Goal: Task Accomplishment & Management: Complete application form

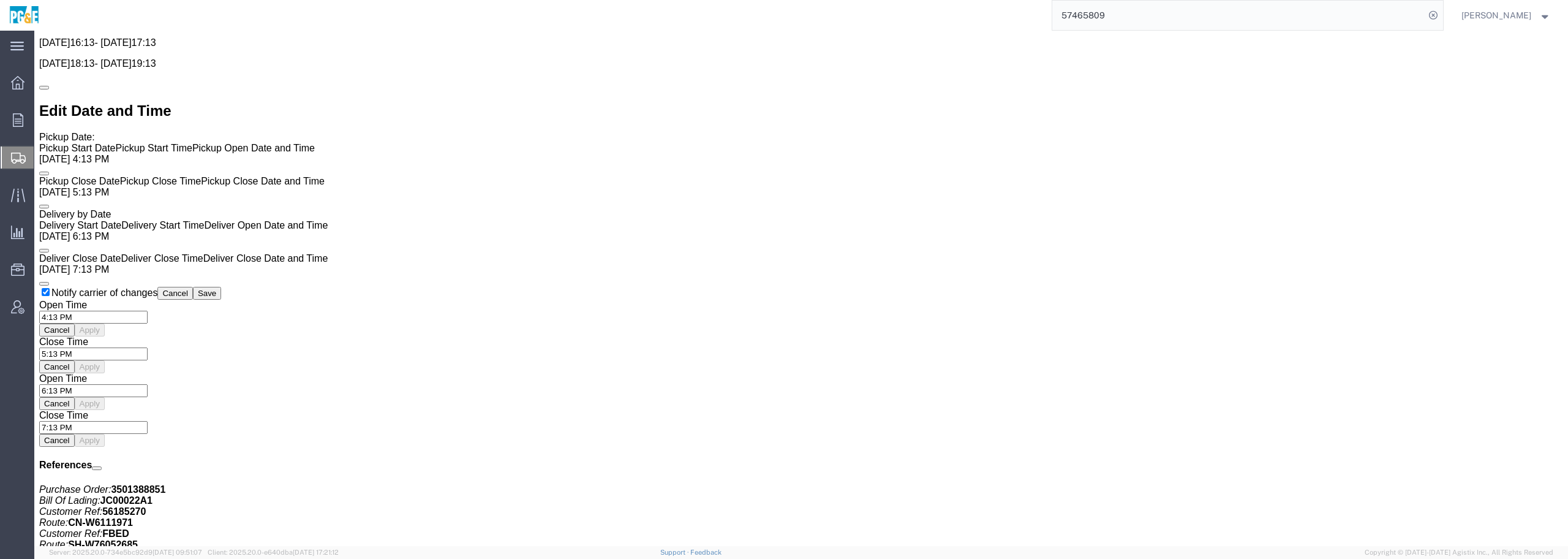
scroll to position [961, 0]
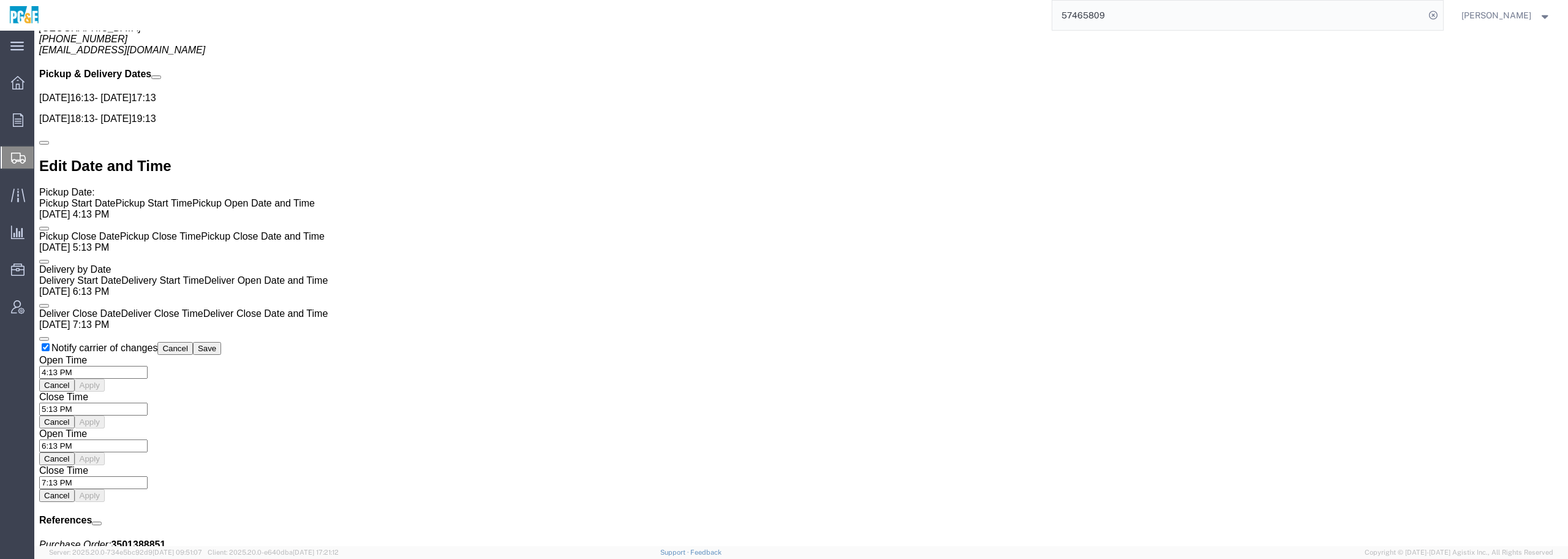
click at [0, 0] on span "Create Shipment" at bounding box center [0, 0] width 0 height 0
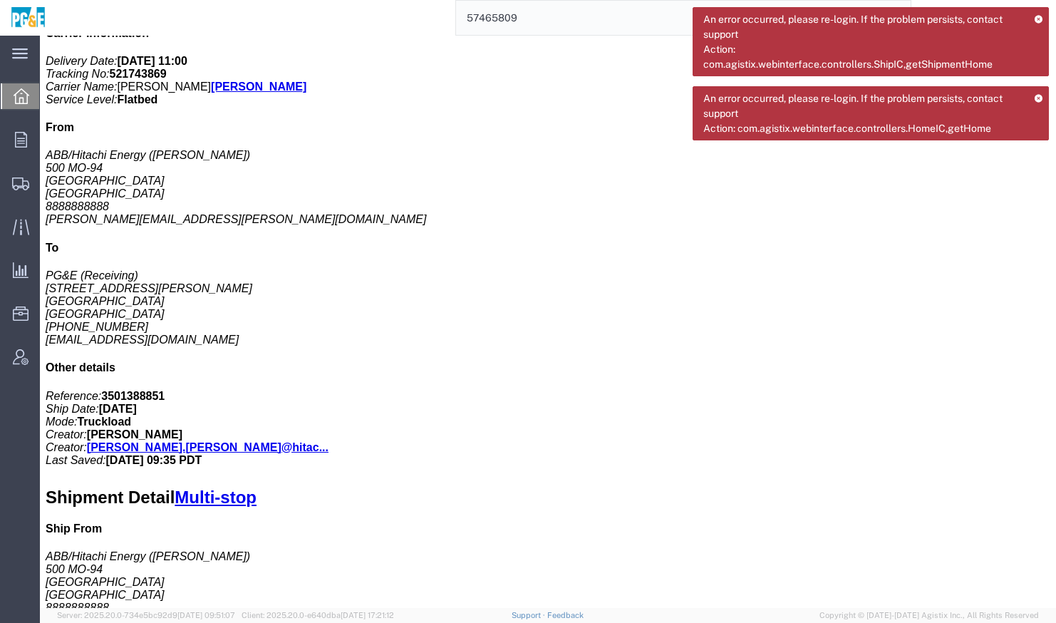
scroll to position [331, 0]
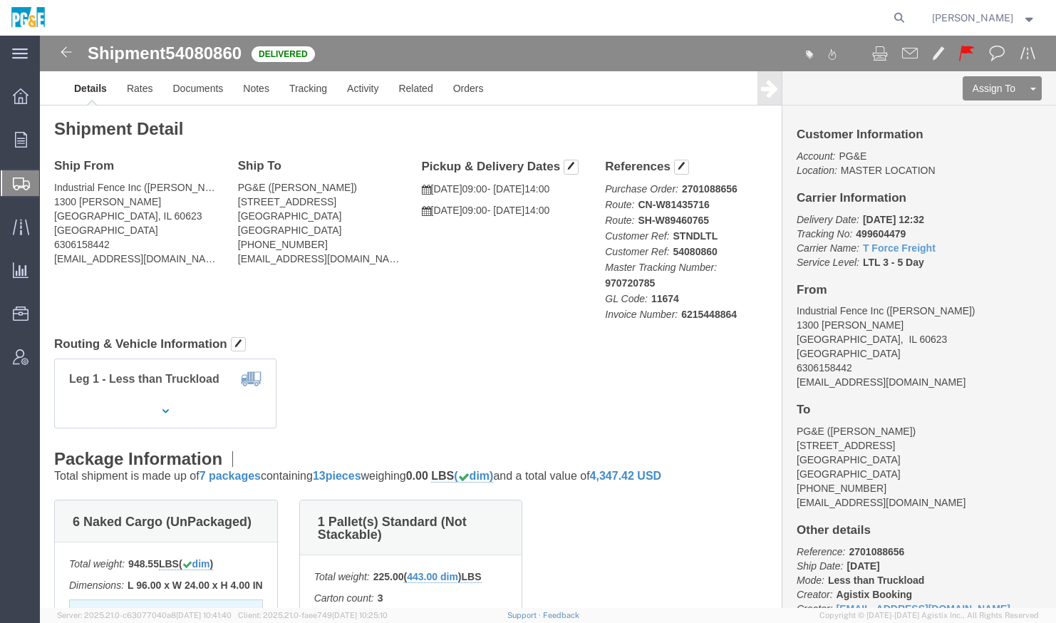
click at [0, 0] on span "Create Shipment" at bounding box center [0, 0] width 0 height 0
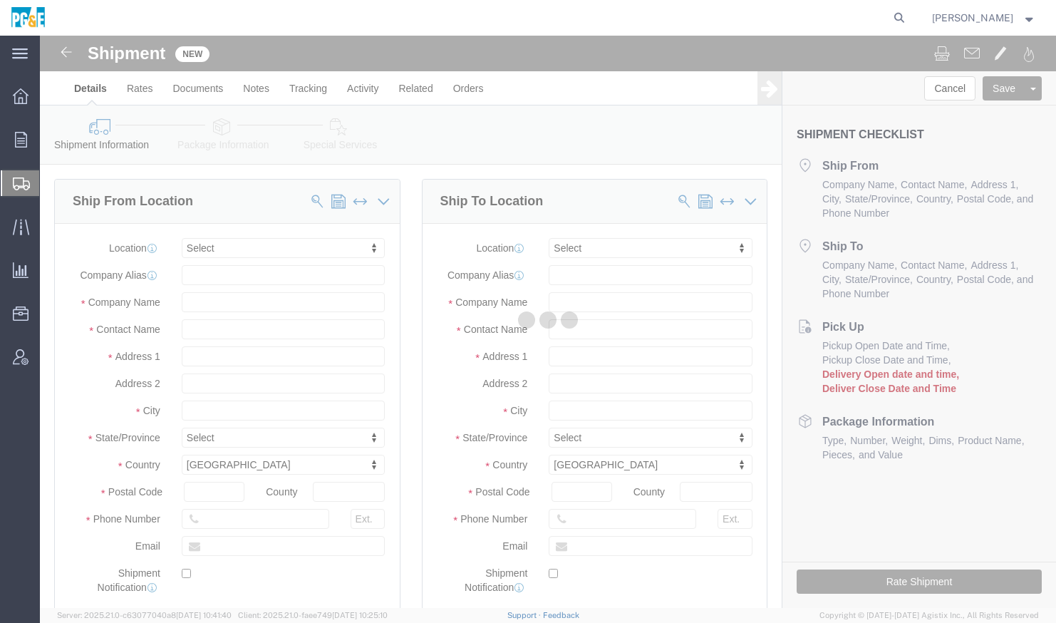
select select
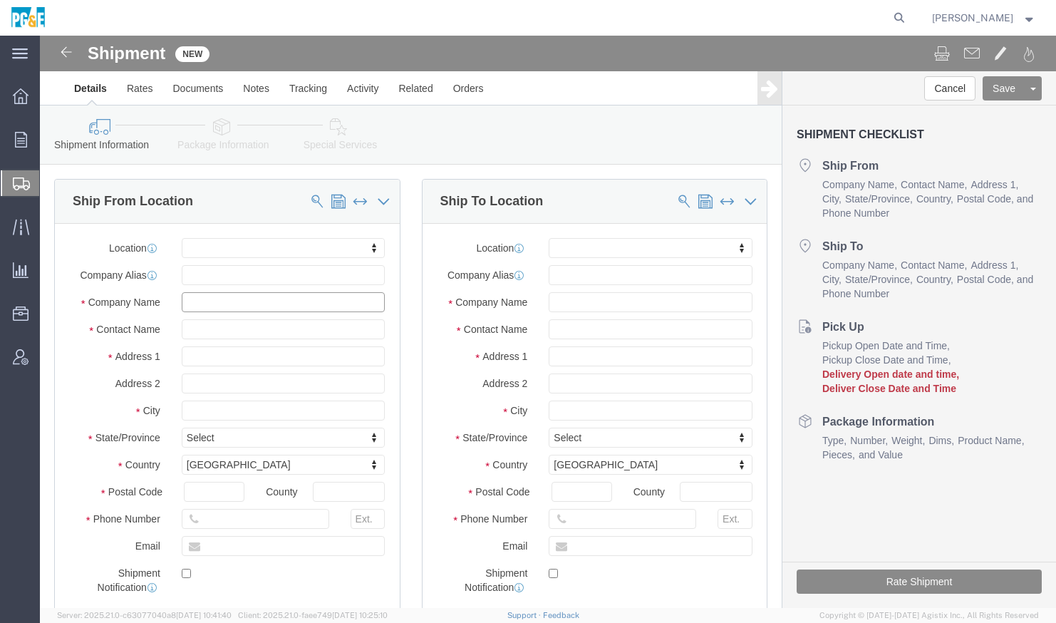
click input "text"
type input "Alco"
click input "text"
paste input "Aris Matias"
type input "Aris Matias"
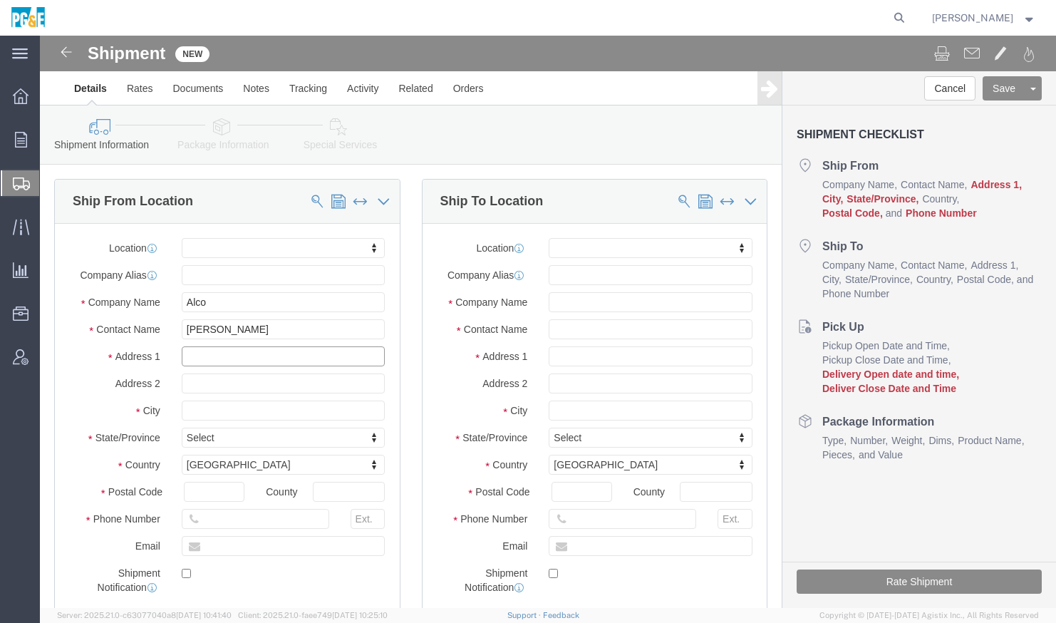
drag, startPoint x: 183, startPoint y: 321, endPoint x: 190, endPoint y: 388, distance: 67.3
click input "text"
paste input "2144 Mohawk St Suite B"
type input "2144 Mohawk St Suite B"
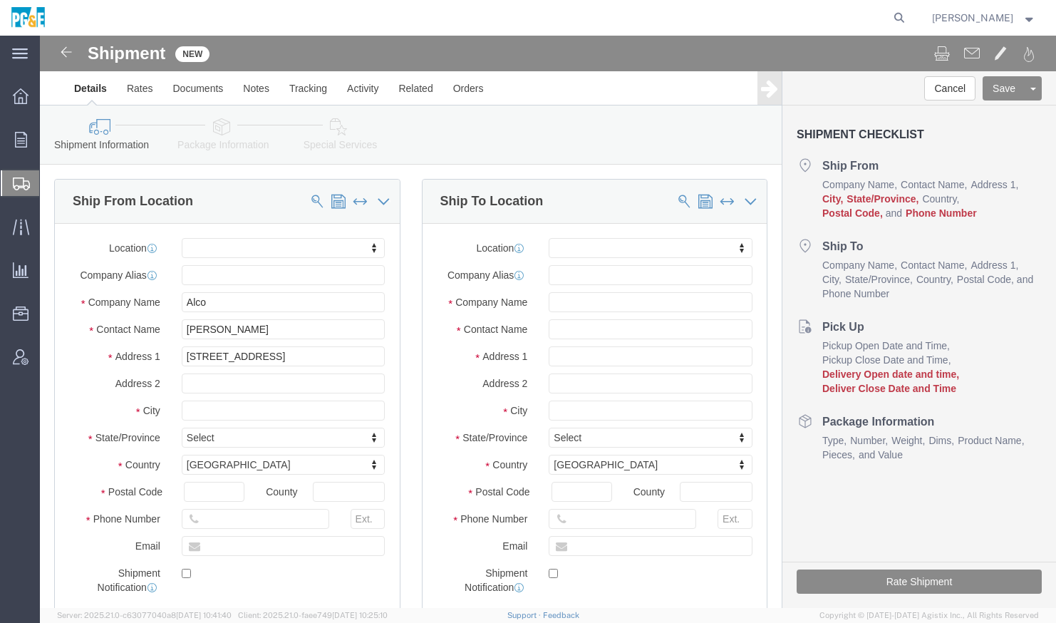
select select
drag, startPoint x: 231, startPoint y: 296, endPoint x: 124, endPoint y: 294, distance: 106.9
click div "Contact Name Aris Matias"
paste input "Jordan Root"
type input "Jordan Root"
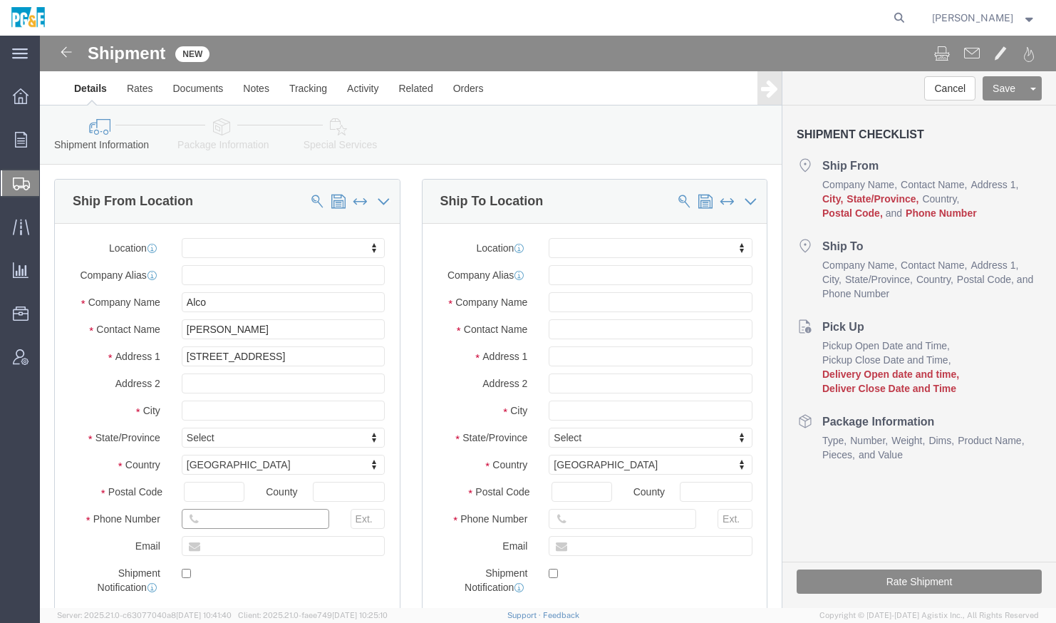
click input "text"
paste input "559-765-7527"
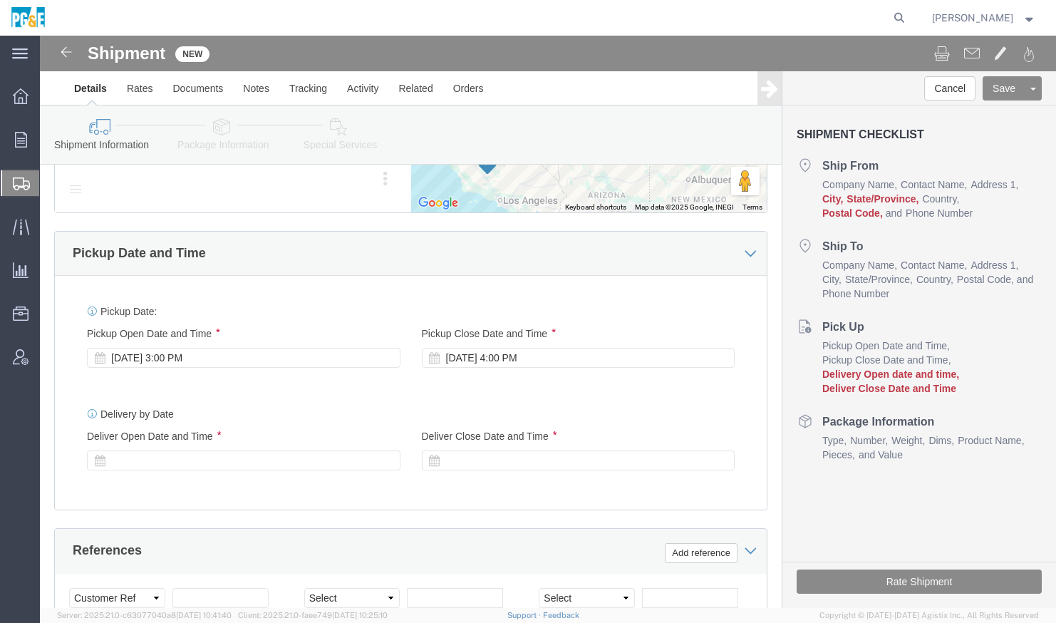
scroll to position [713, 0]
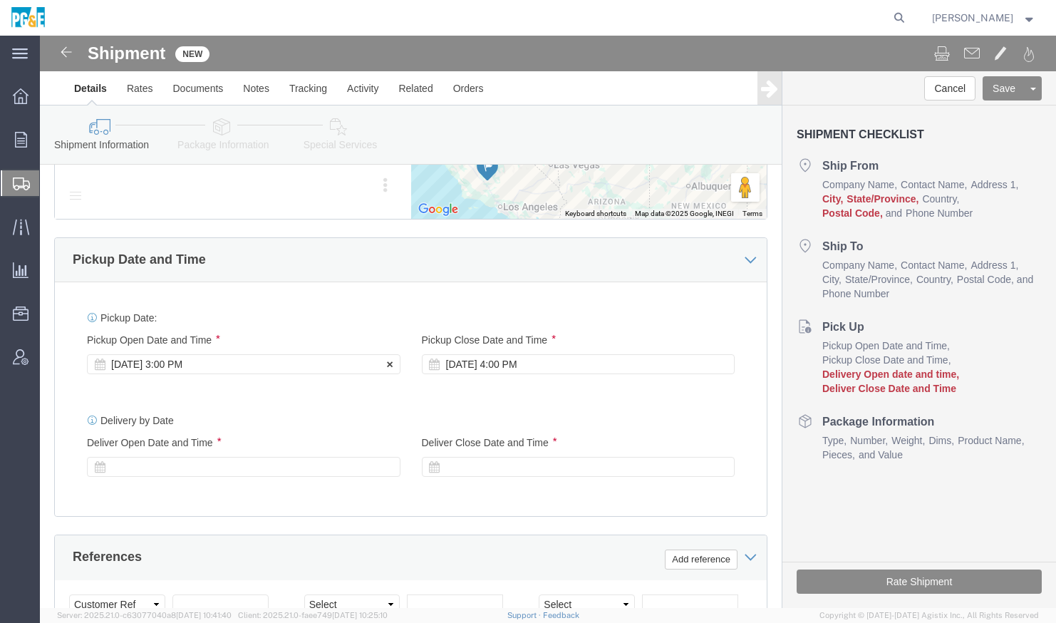
type input "559-765-7527"
click div "Oct 15 2025 3:00 PM"
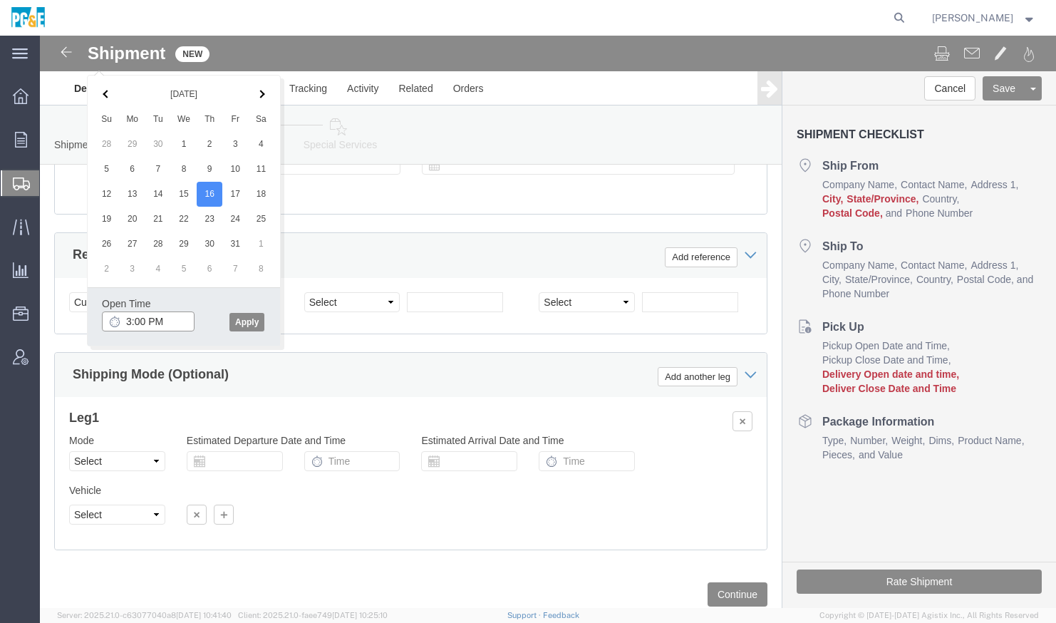
click input "3:00 PM"
drag, startPoint x: 128, startPoint y: 284, endPoint x: 115, endPoint y: 285, distance: 12.8
click input "10:00 PM"
type input "10:00 AM"
click button "Apply"
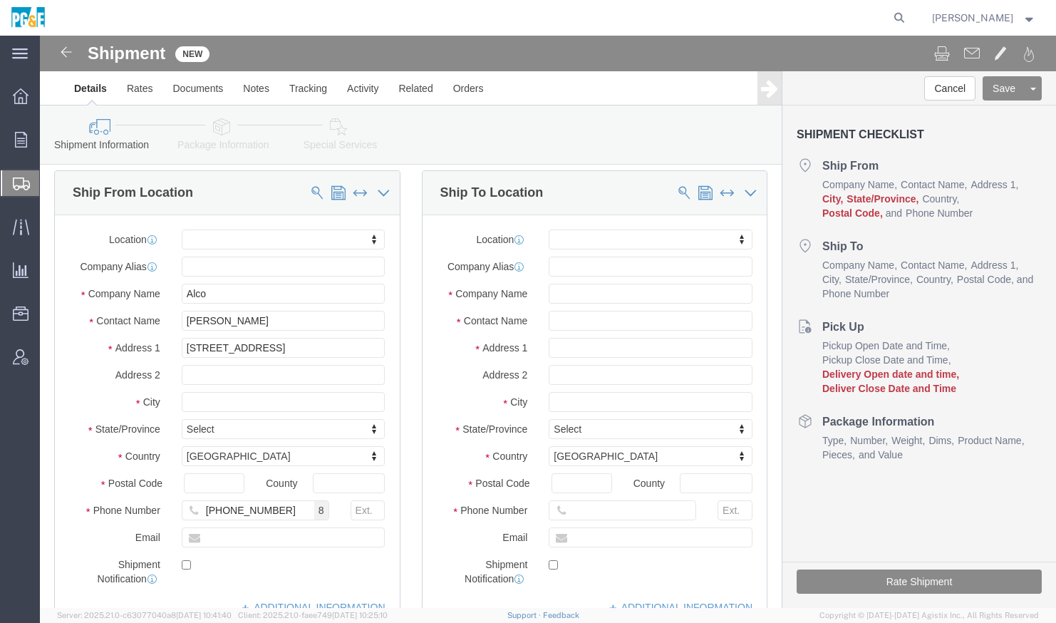
scroll to position [0, 0]
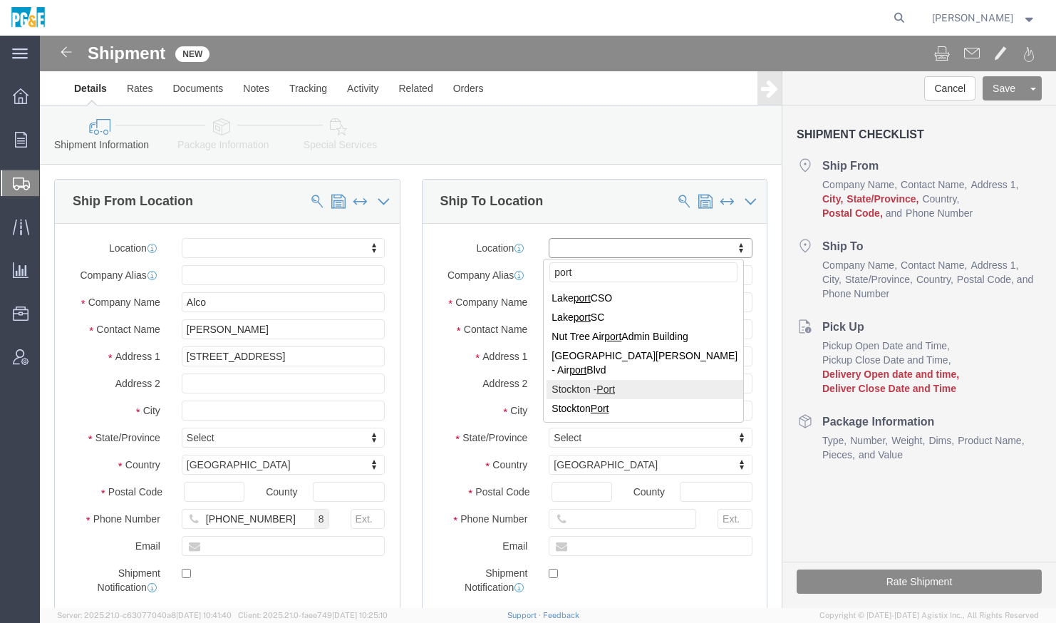
type input "port"
select select "38226"
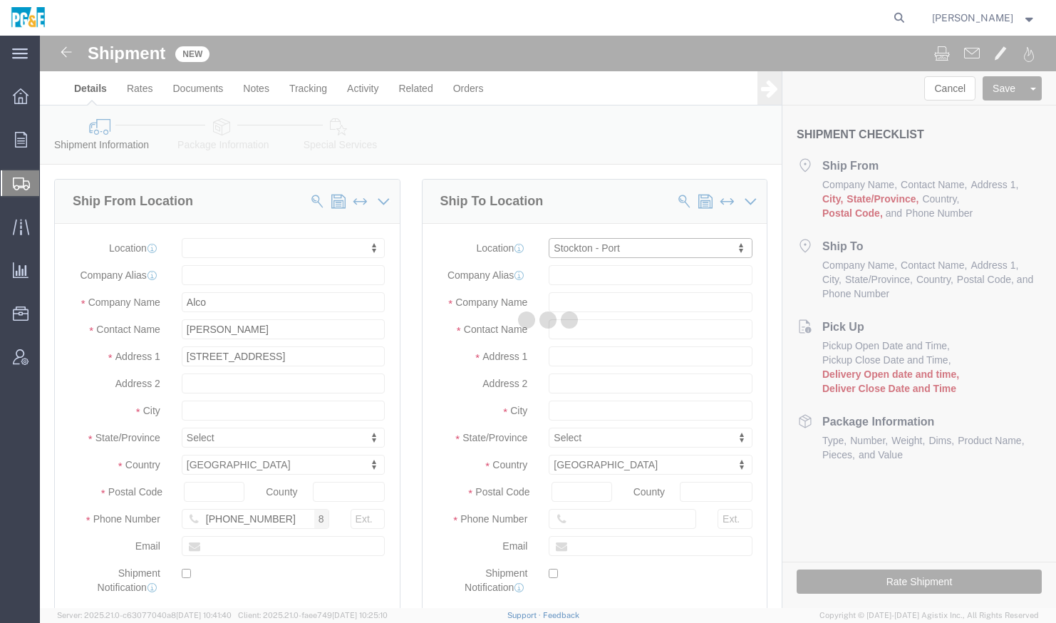
type input "810 Ellsberg Ave"
type input "95206"
type input "PG&E"
type input "Stockton"
select select "CA"
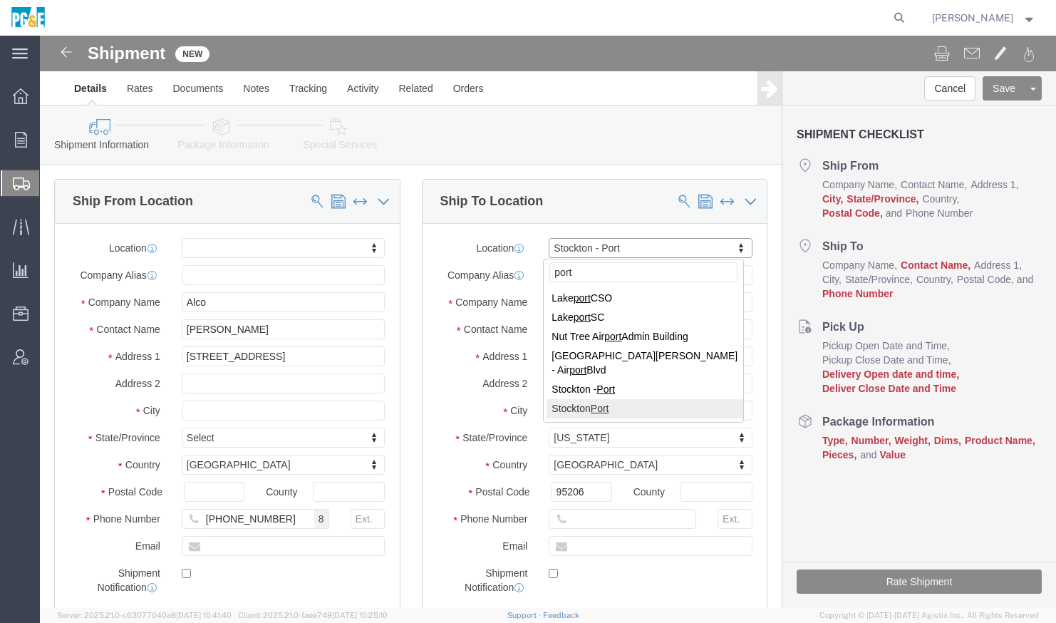
type input "port"
select select "46111"
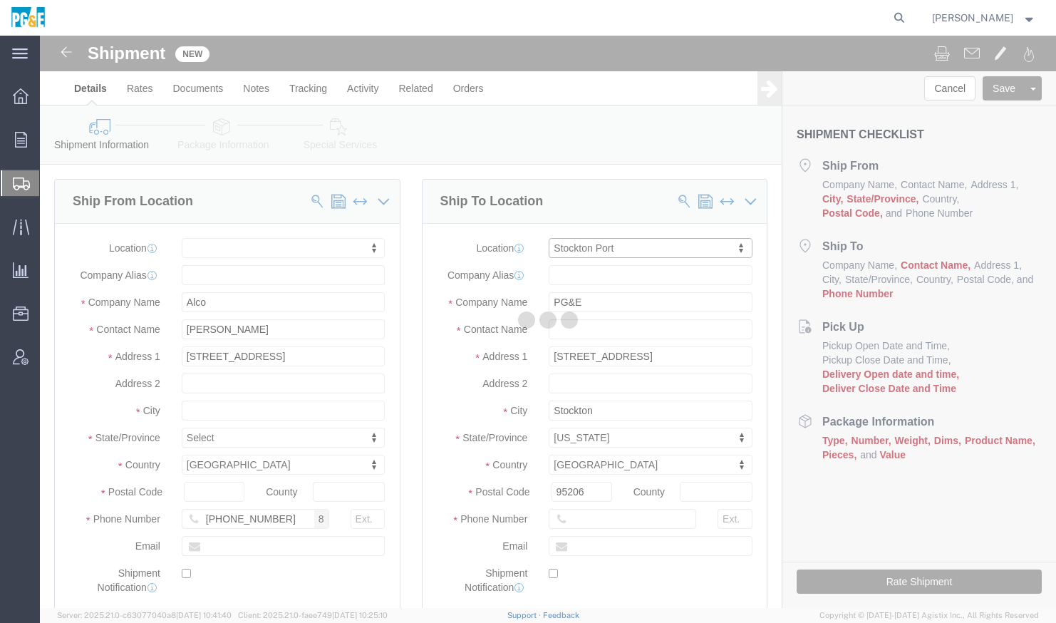
type input "810 Gilmore Avenue"
type input "95204"
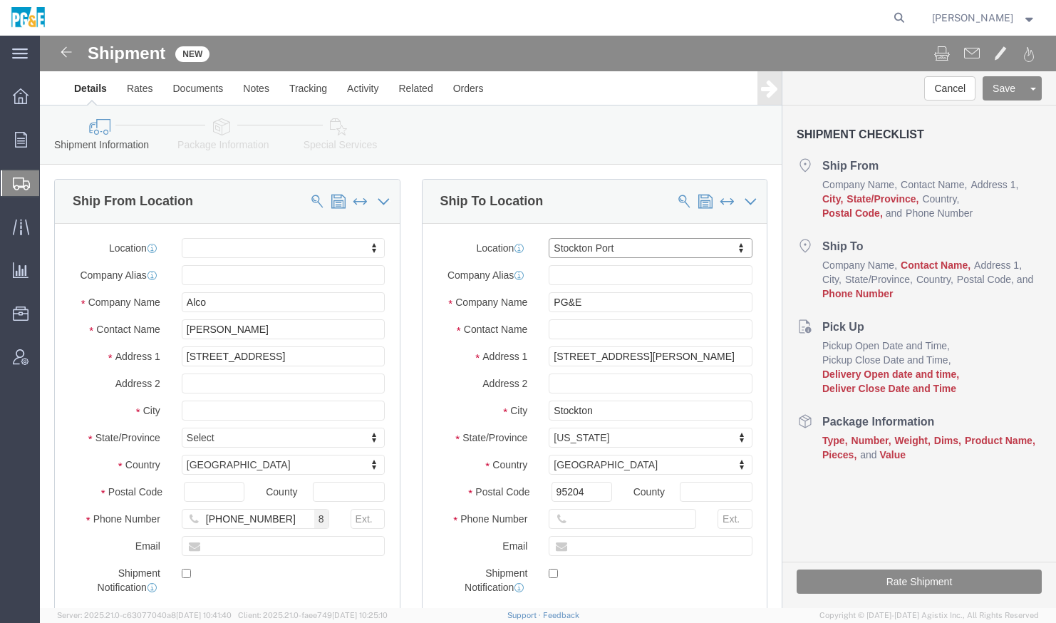
select select "CA"
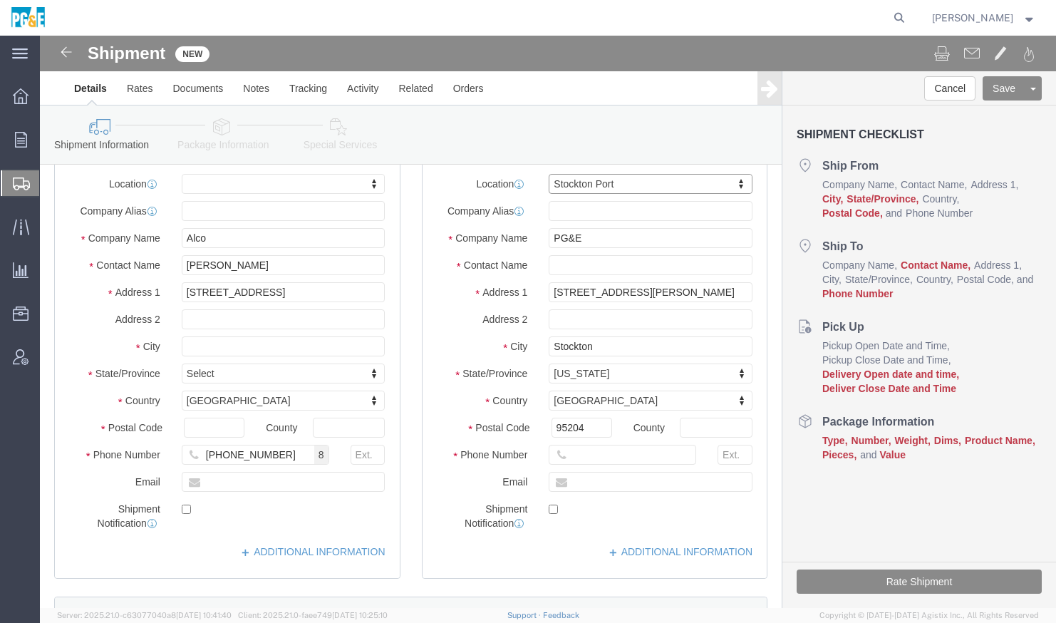
scroll to position [89, 0]
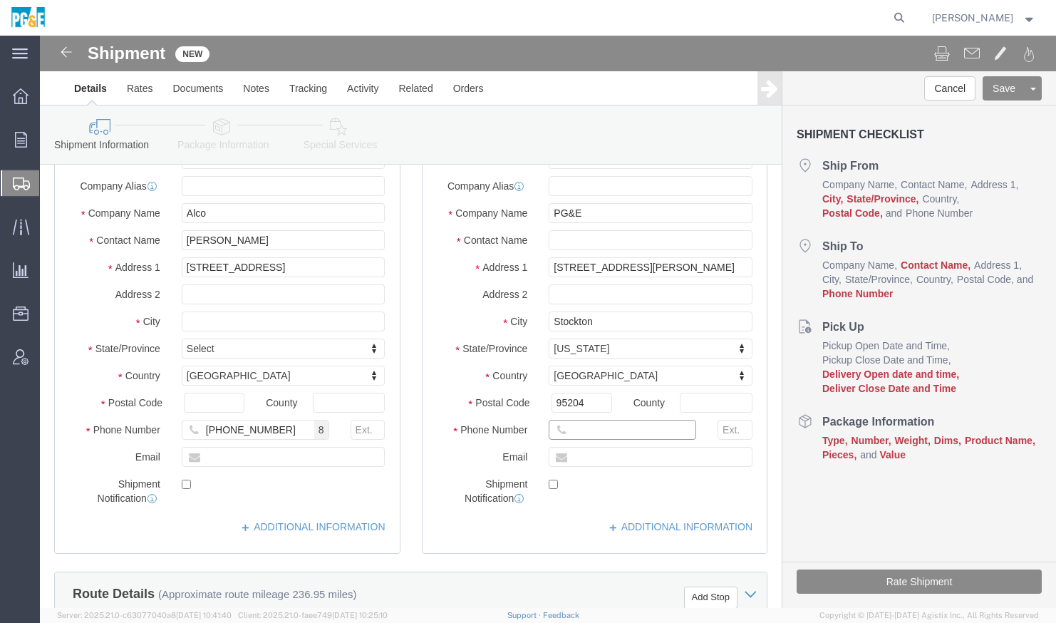
drag, startPoint x: 547, startPoint y: 396, endPoint x: 532, endPoint y: 393, distance: 15.4
click input "text"
paste input "Cumpian"
type input "Albert Cumpian"
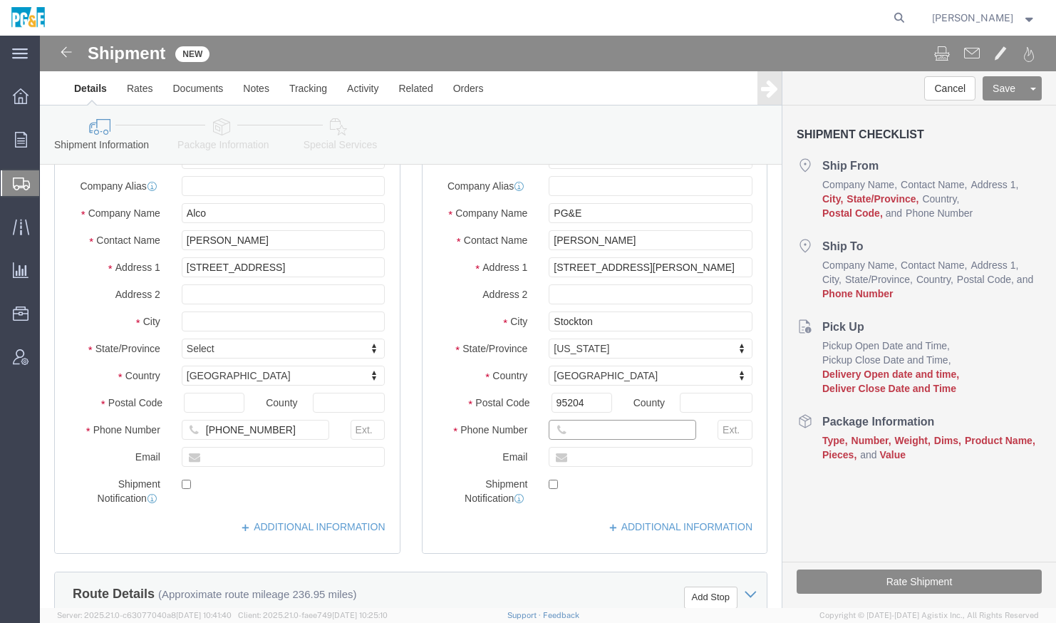
click input "text"
paste input "510-468-7964"
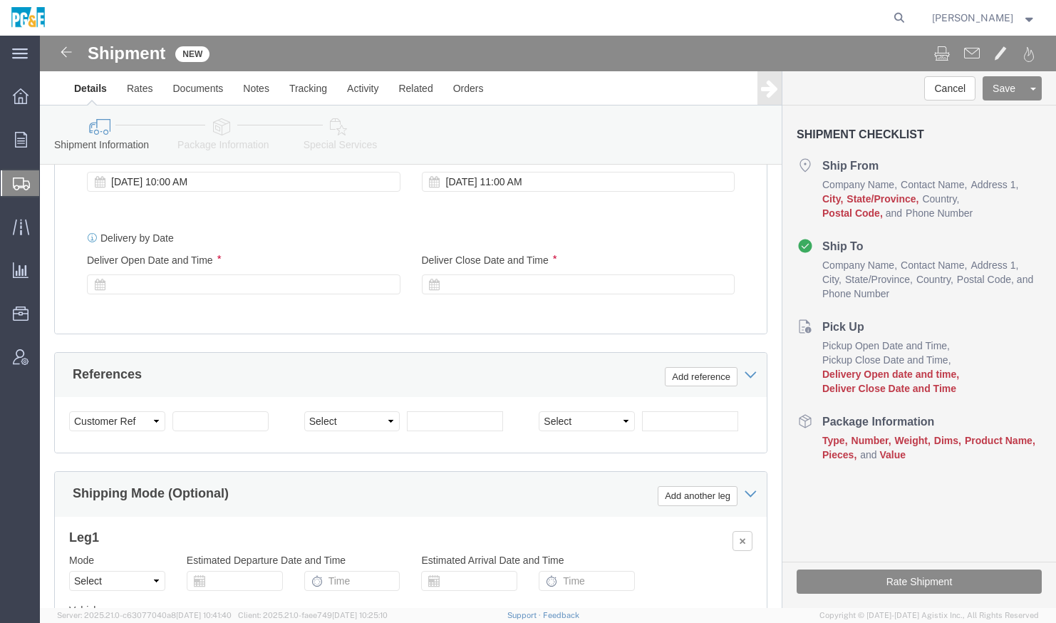
scroll to position [891, 0]
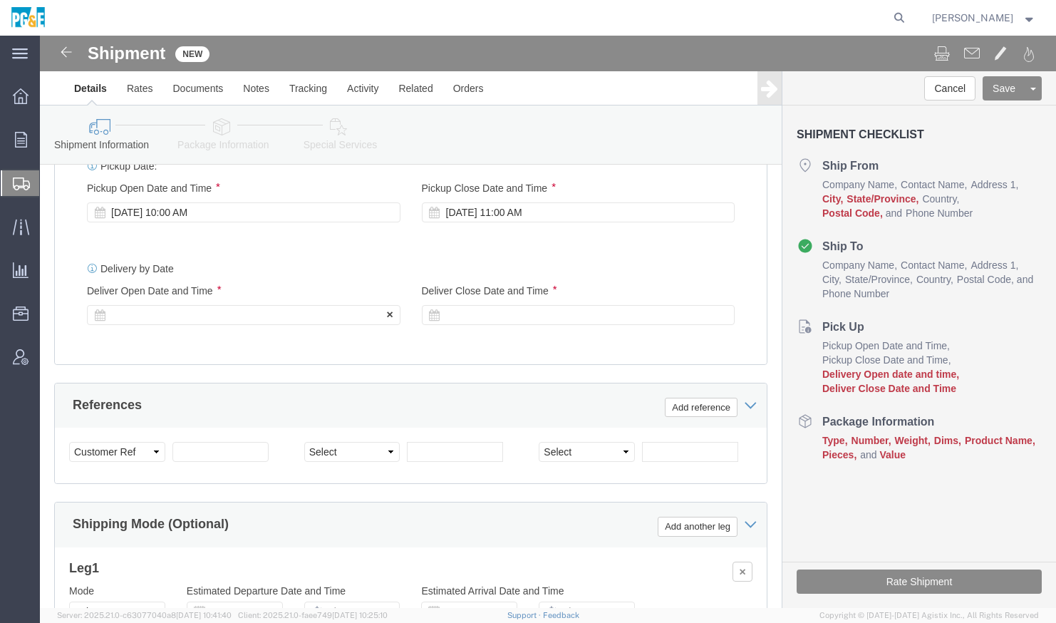
type input "510-468-7964"
click div
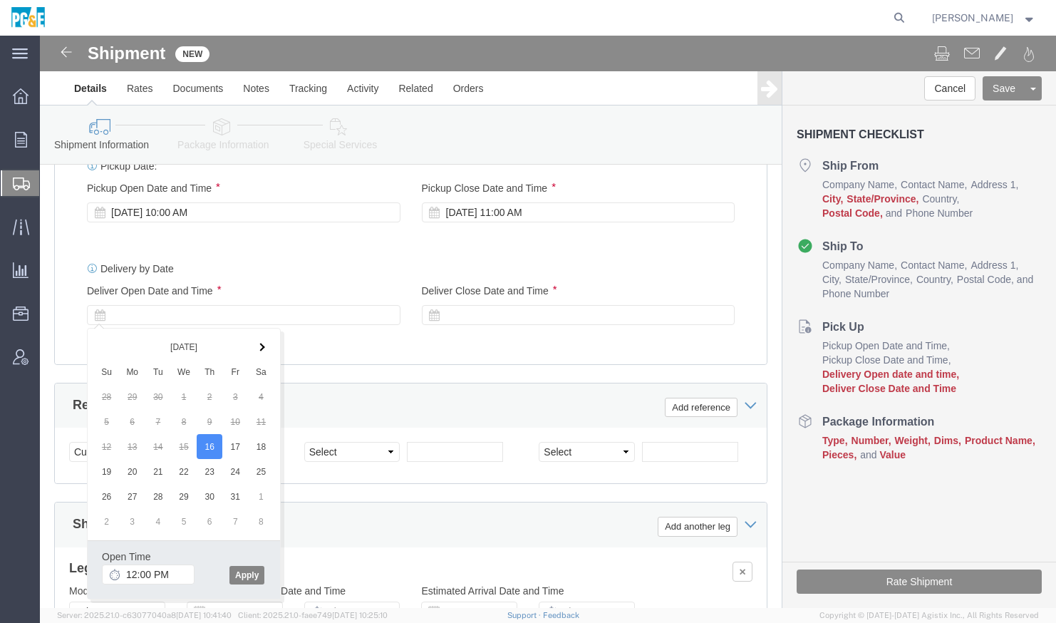
click button "Apply"
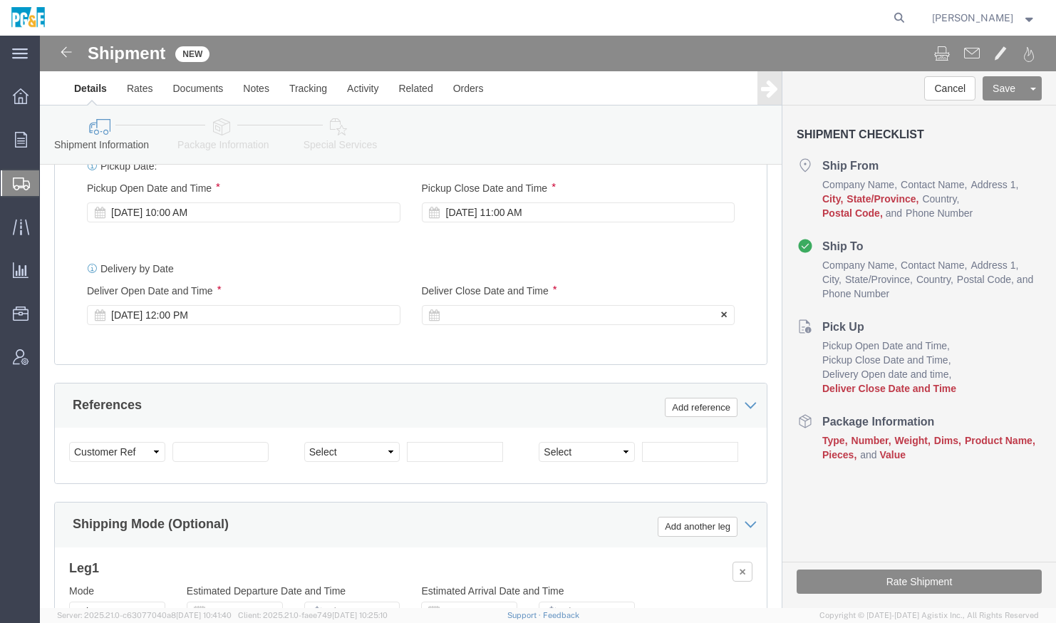
click div
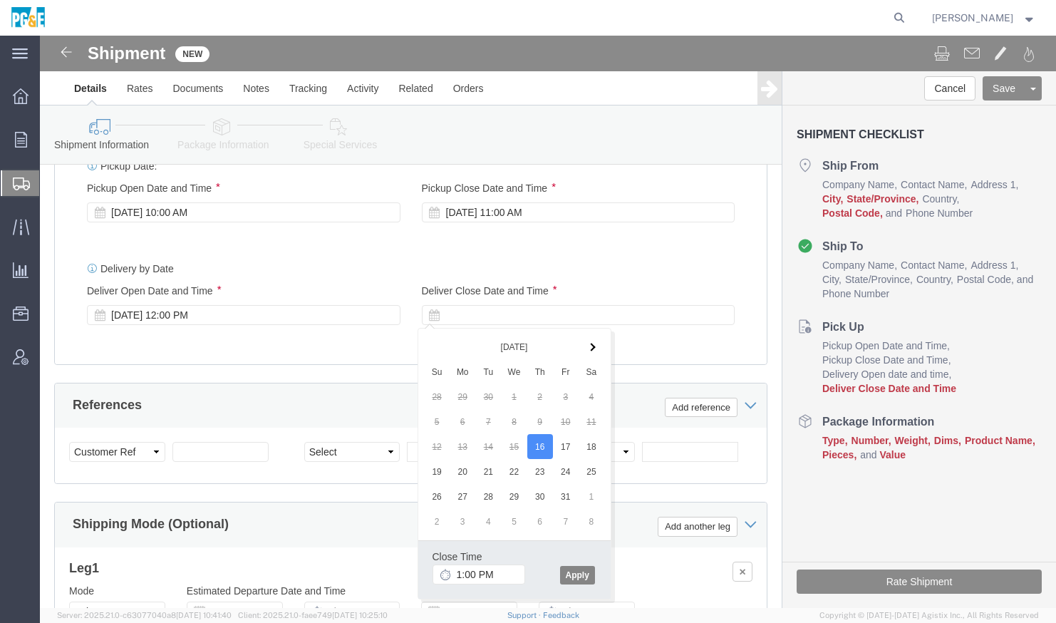
click button "Apply"
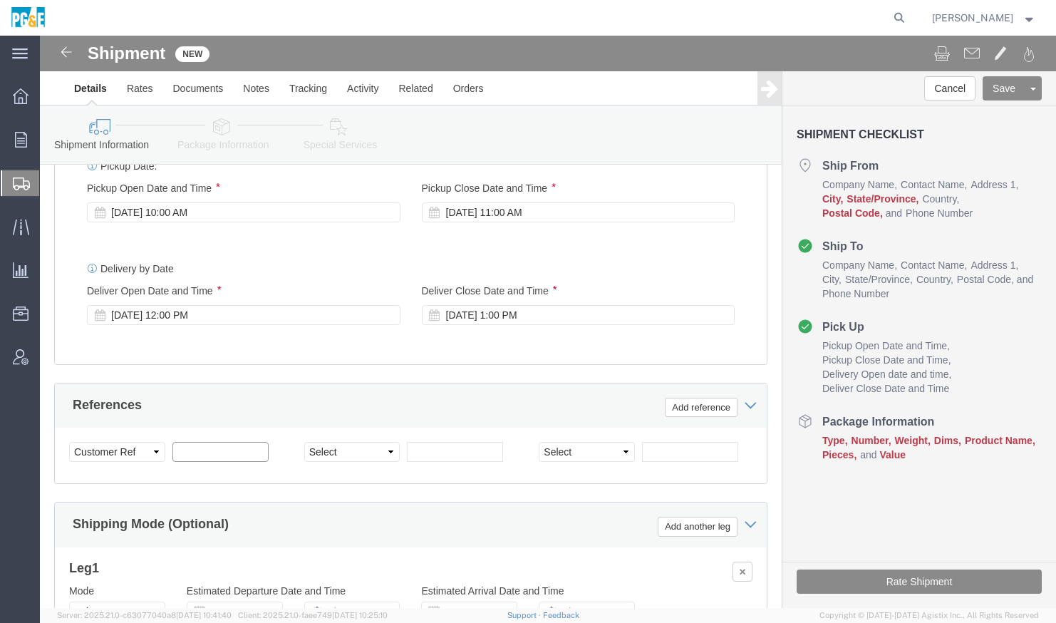
click input "text"
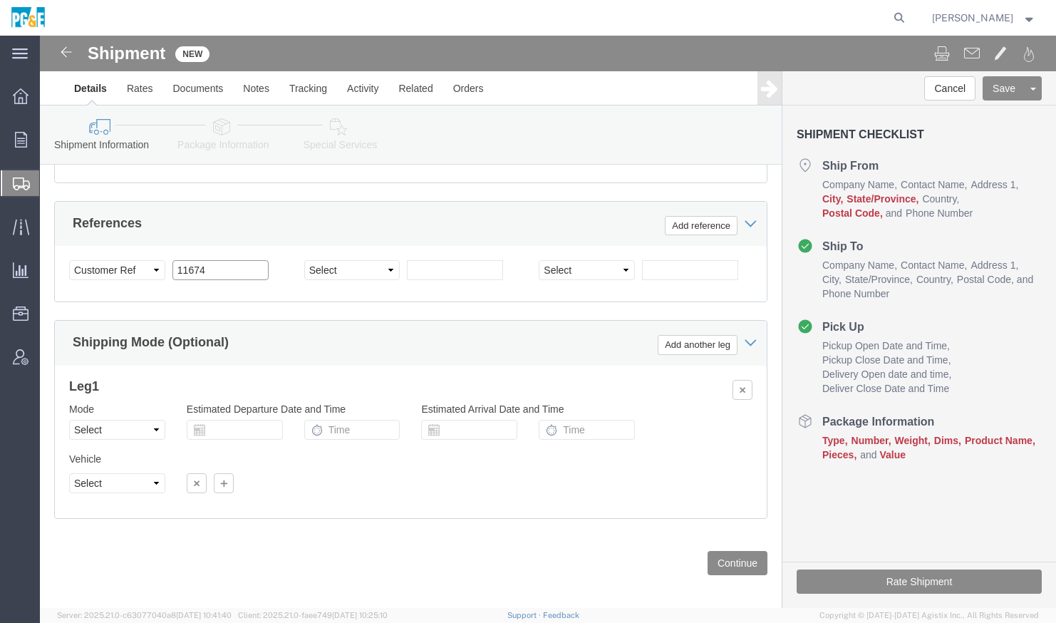
scroll to position [1083, 0]
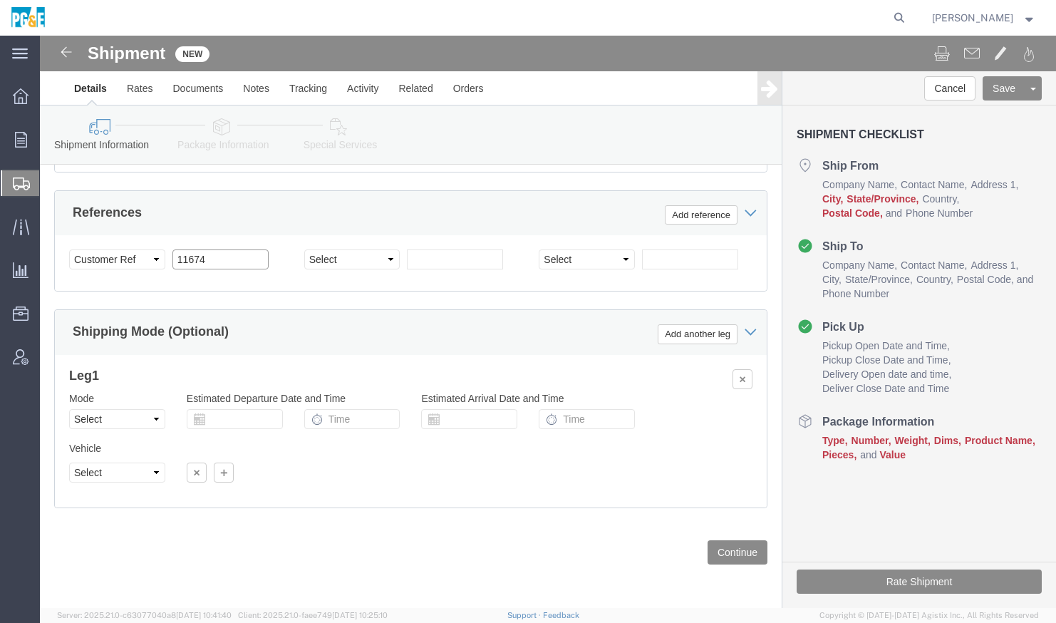
type input "11674"
click select "Select Air Less than Truckload Multi-Leg Ocean Freight Rail Small Parcel Truckl…"
select select "TL"
click select "Select Air Less than Truckload Multi-Leg Ocean Freight Rail Small Parcel Truckl…"
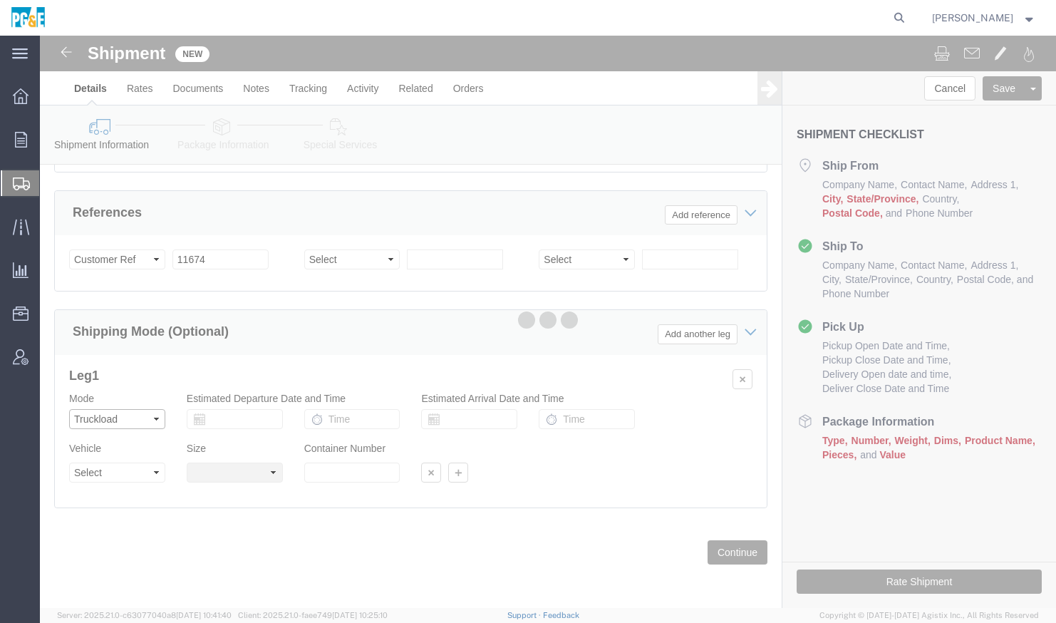
select select
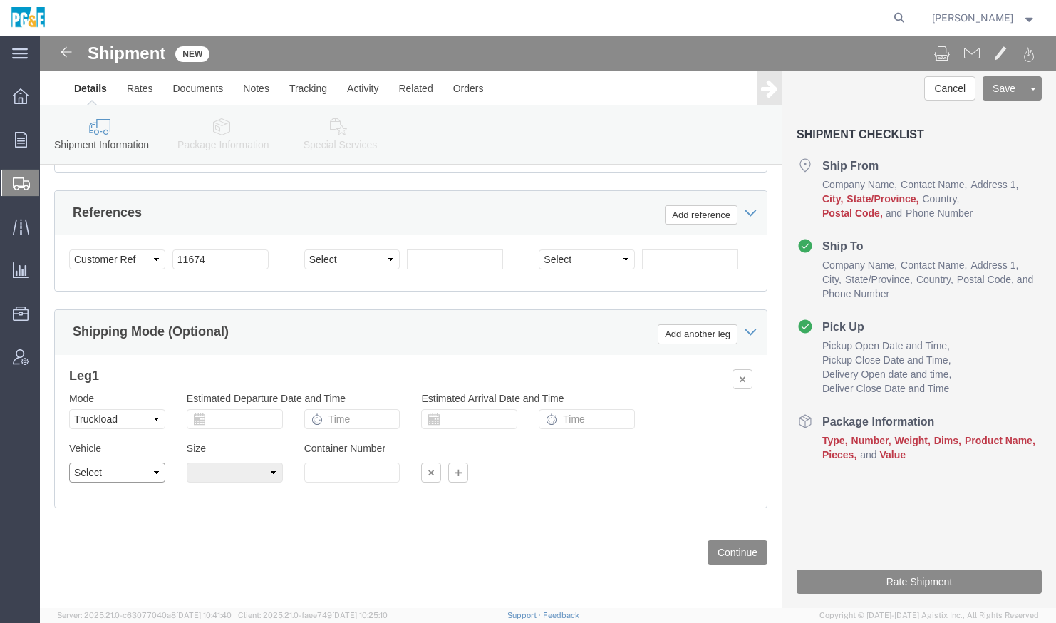
click select "Select 1-Ton (PSS) 10 Wheel 10 Yard Dump Truck 20 Yard Dump Truck Bobtail Botto…"
click div "Previous Continue"
click button "Continue"
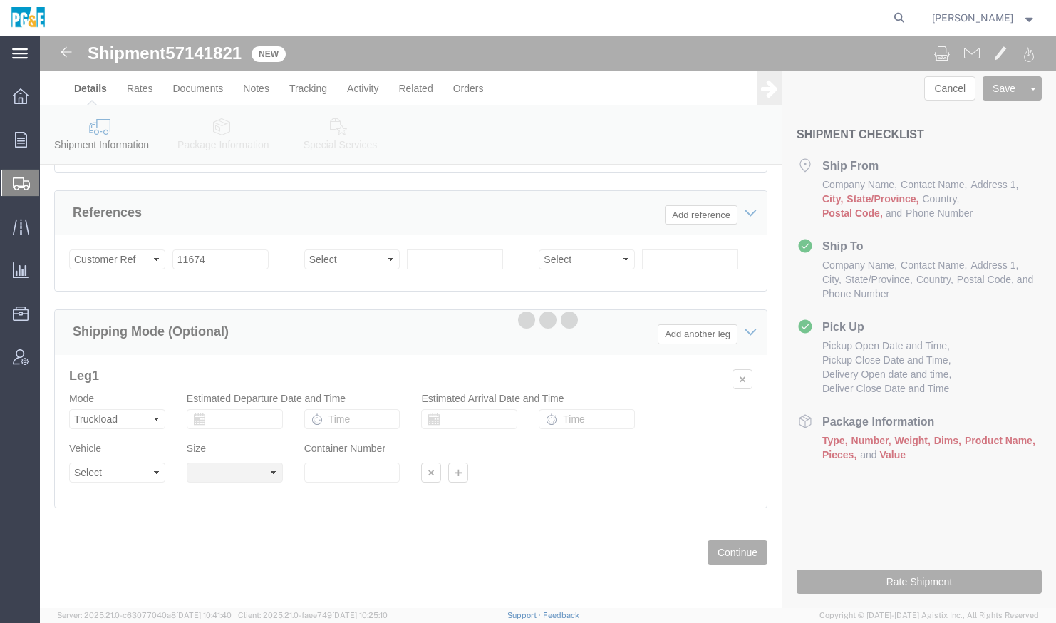
select select "46111"
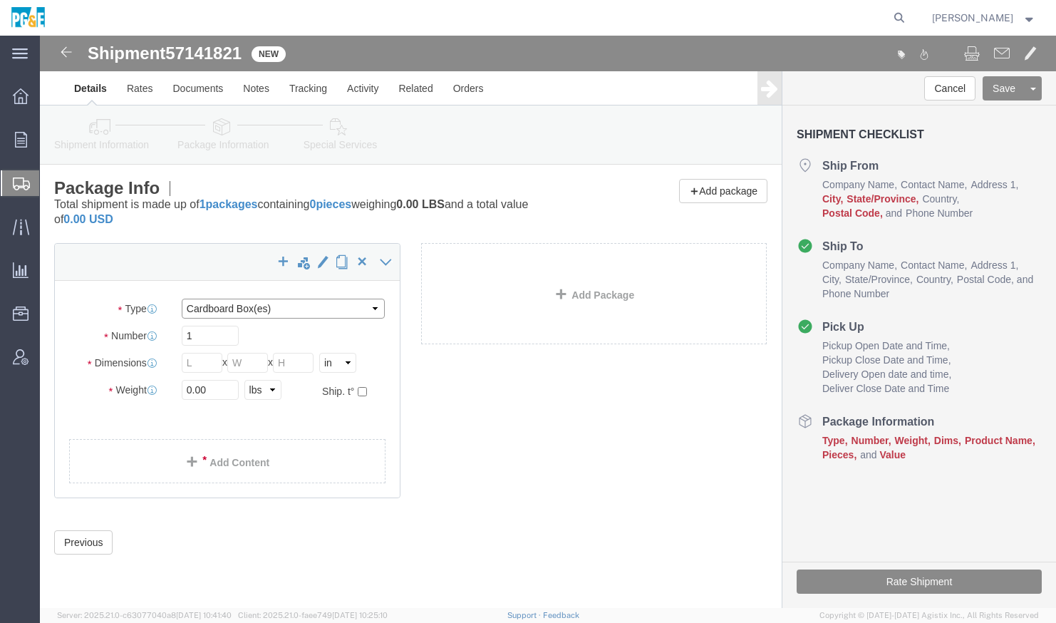
click select "Select Bulk Bundle(s) Cardboard Box(es) Carton(s) Crate(s) Drum(s) (Fiberboard)…"
select select "NKCR"
click select "Select Bulk Bundle(s) Cardboard Box(es) Carton(s) Crate(s) Drum(s) (Fiberboard)…"
drag, startPoint x: 174, startPoint y: 358, endPoint x: 128, endPoint y: 361, distance: 46.4
click div "Weight 0.00 Select kgs lbs Ship. t°"
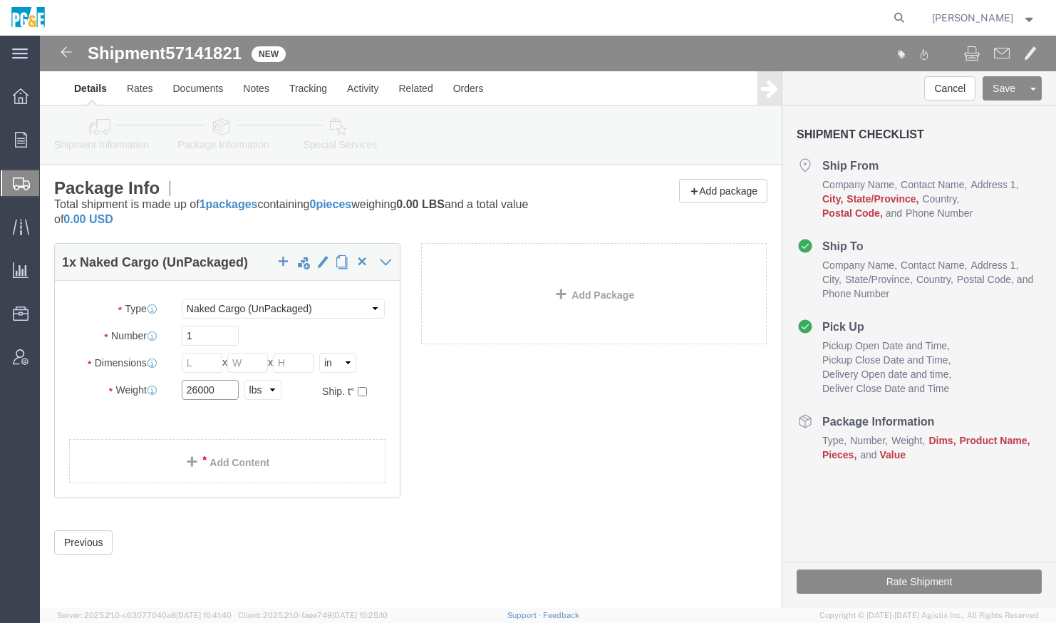
type input "26000"
drag, startPoint x: 163, startPoint y: 329, endPoint x: 128, endPoint y: 321, distance: 36.6
click div "Dimensions Length x Width x Height Select cm ft in"
drag, startPoint x: 193, startPoint y: 134, endPoint x: 201, endPoint y: 138, distance: 8.6
click div "Please fix the following errors Ship From Location Location My Profile Location…"
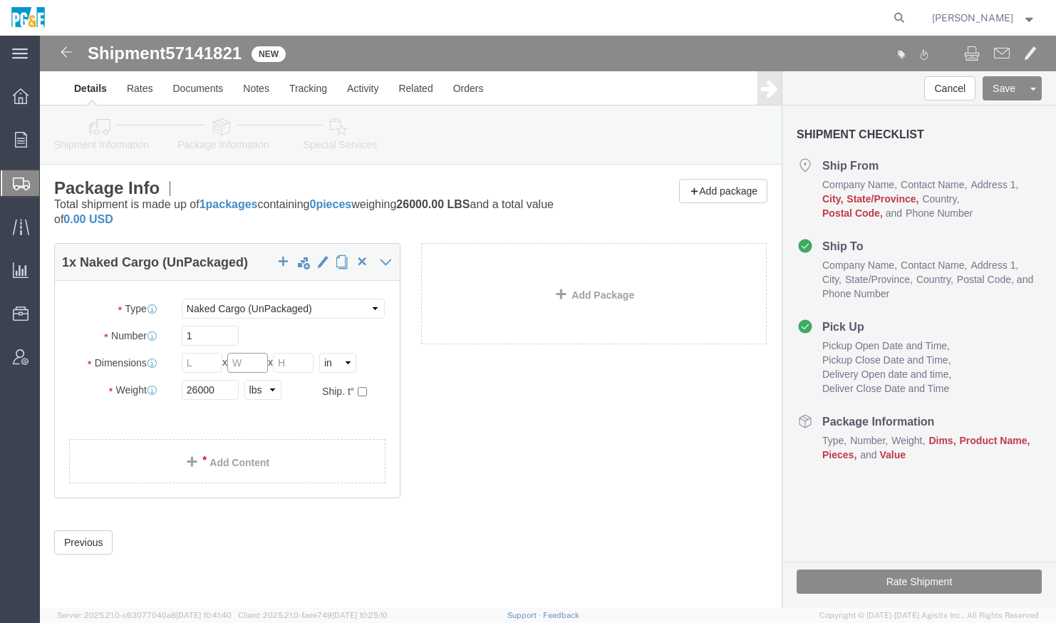
drag, startPoint x: 214, startPoint y: 326, endPoint x: 191, endPoint y: 322, distance: 23.2
click div "Length x Width x Height Select cm ft in"
drag, startPoint x: 158, startPoint y: 326, endPoint x: 128, endPoint y: 328, distance: 30.0
click div "Dimensions Length x Width x Height Select cm ft in"
type input "72"
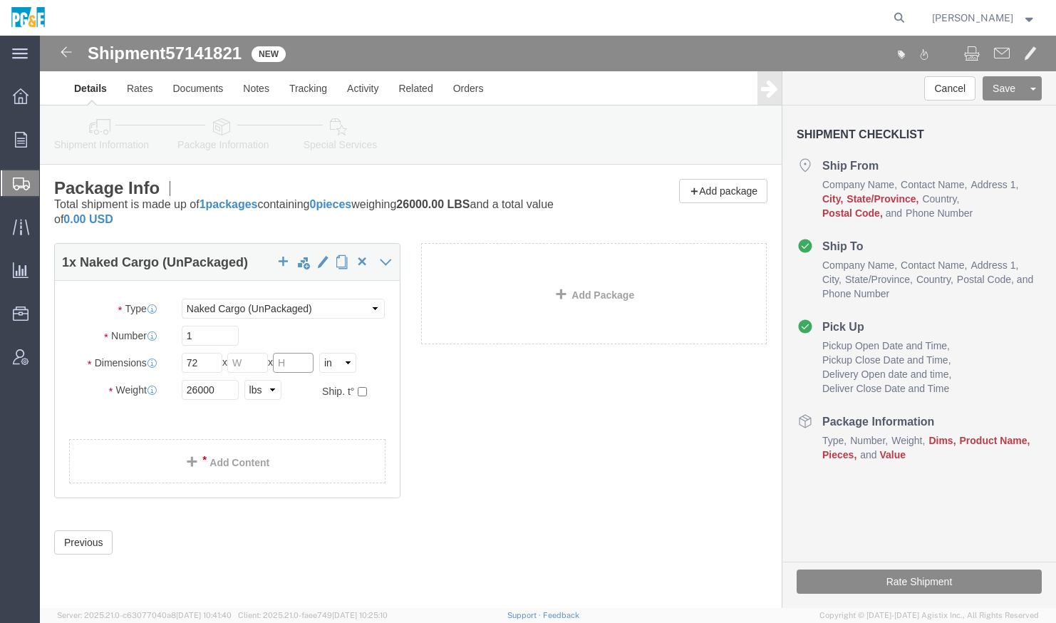
drag, startPoint x: 259, startPoint y: 329, endPoint x: 234, endPoint y: 328, distance: 25.0
click div "Length 72 x Width x Height Select cm ft in"
type input "89"
click input "text"
type input "34"
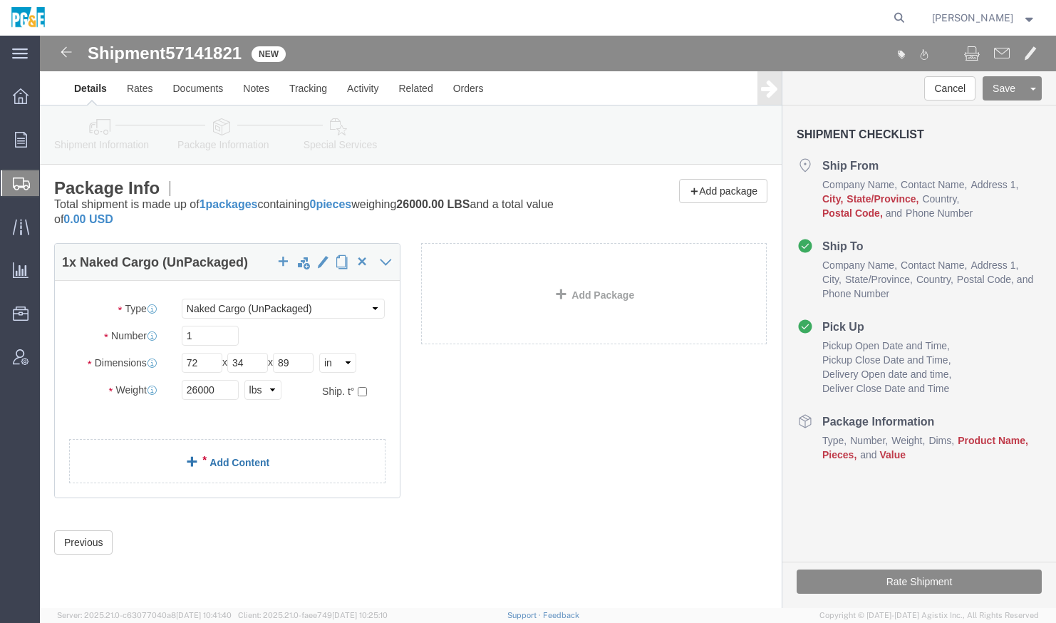
click link "Add Content"
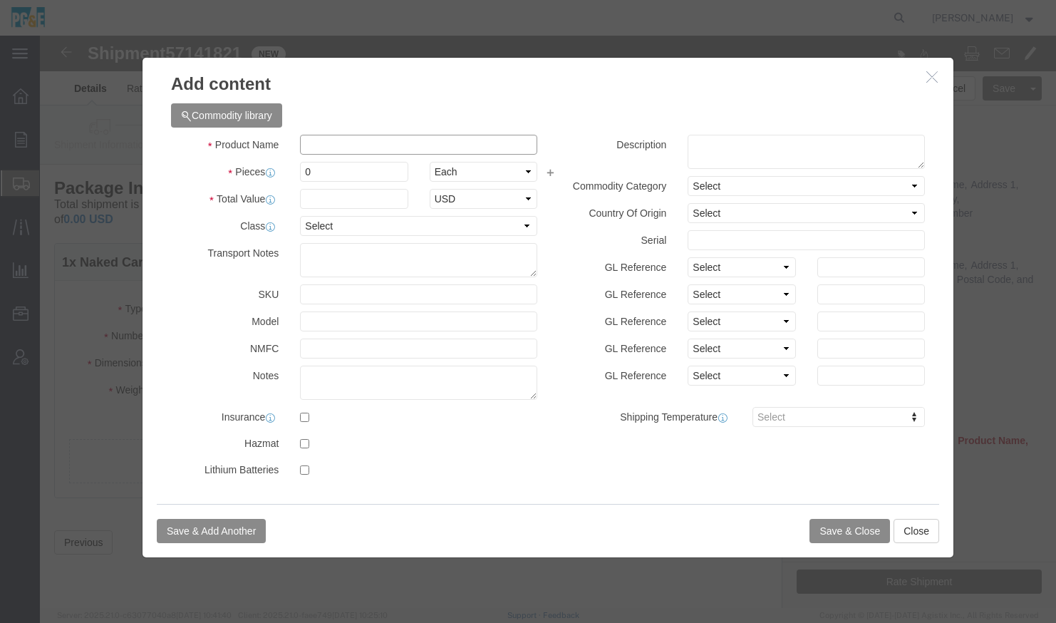
click input "text"
type input "valve"
click input "0"
drag, startPoint x: 279, startPoint y: 133, endPoint x: 242, endPoint y: 133, distance: 36.3
click div "Pieces 0 Select Bag Barrels 100Board Feet Bottle Box Blister Pack Carats Can Ca…"
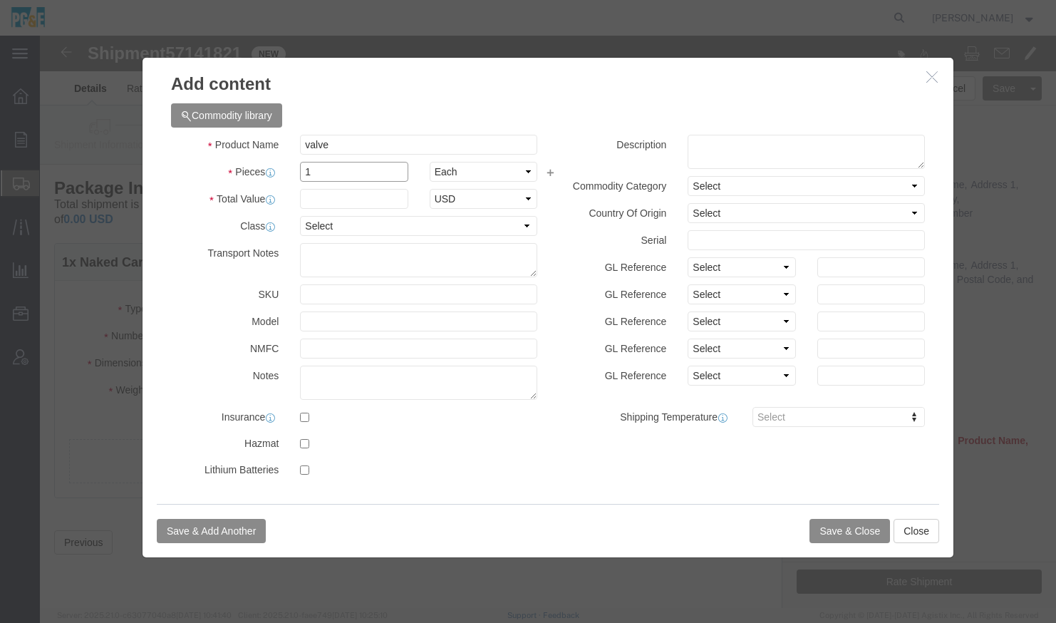
type input "1"
click input "text"
type input "100"
click button "Save & Close"
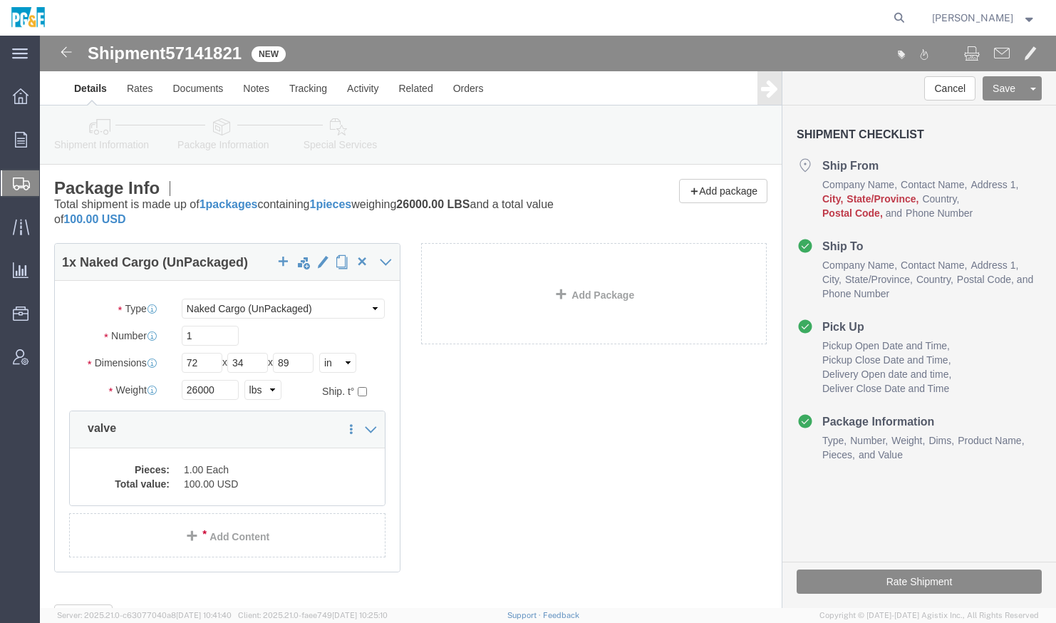
click icon
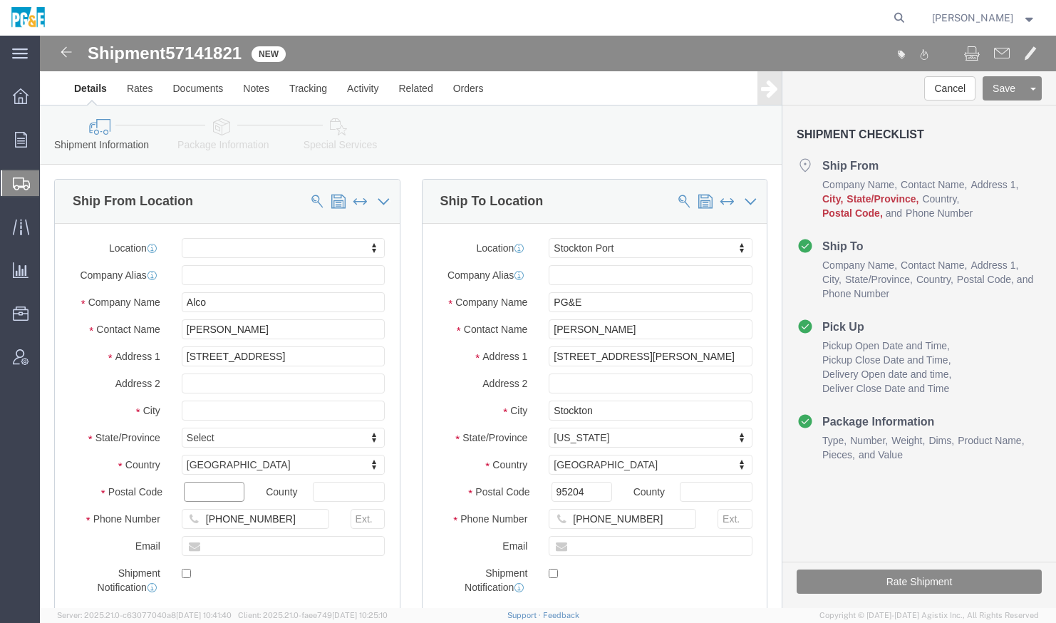
click input "text"
type input "93308"
select select
click input "text"
type input "Bakersfield"
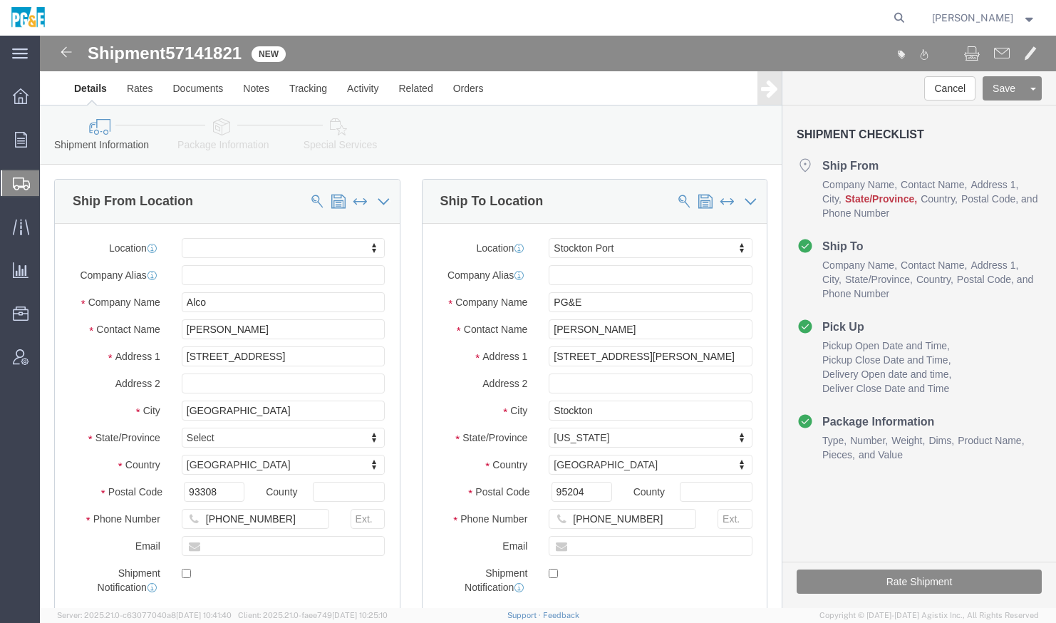
select select
type input "c"
type input "ca"
select select
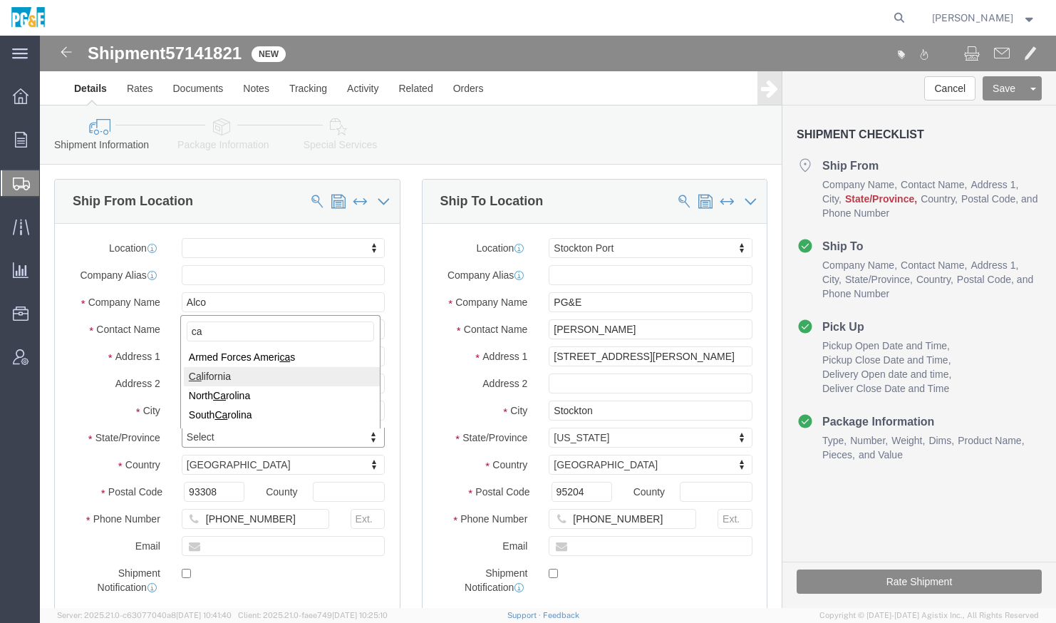
select select "CA"
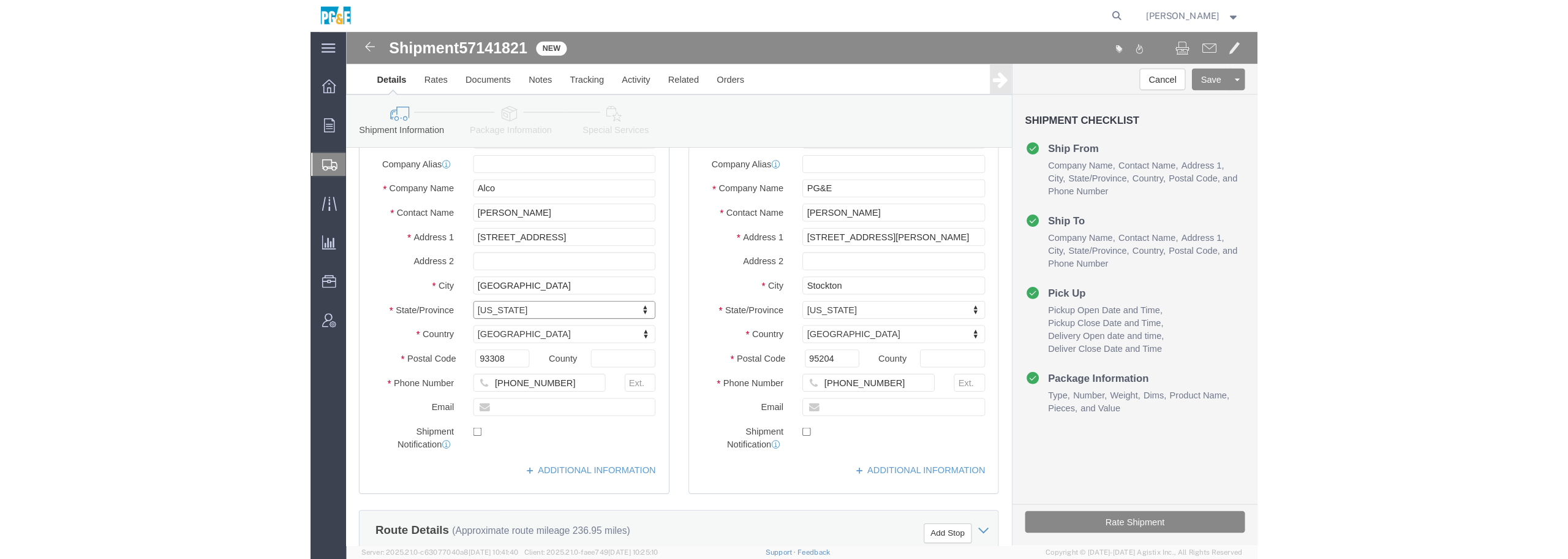
scroll to position [230, 0]
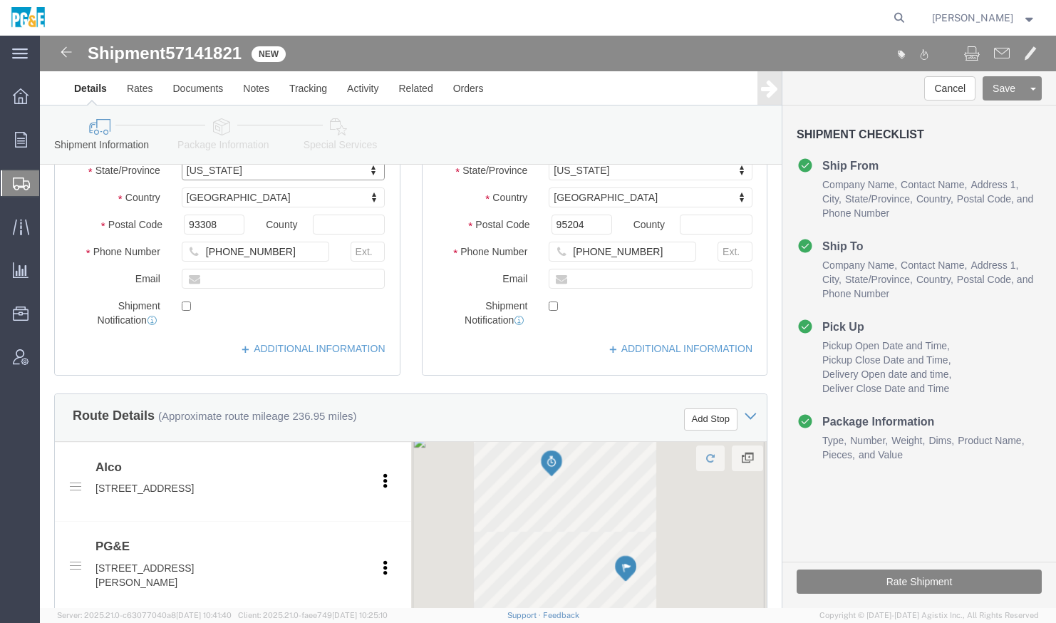
click button "Rate Shipment"
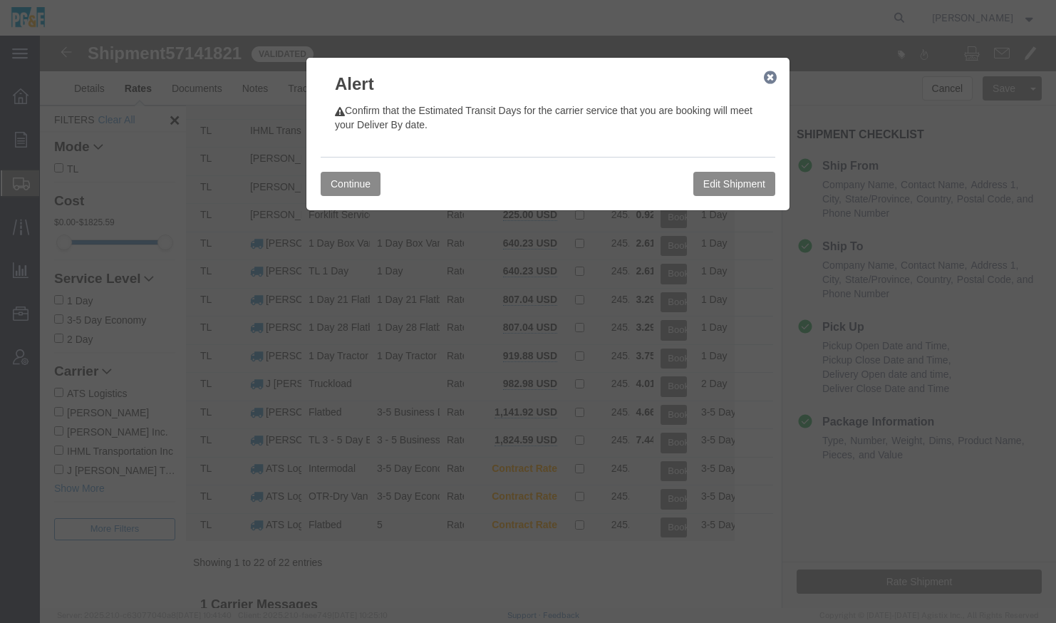
click at [764, 78] on icon "button" at bounding box center [770, 77] width 13 height 11
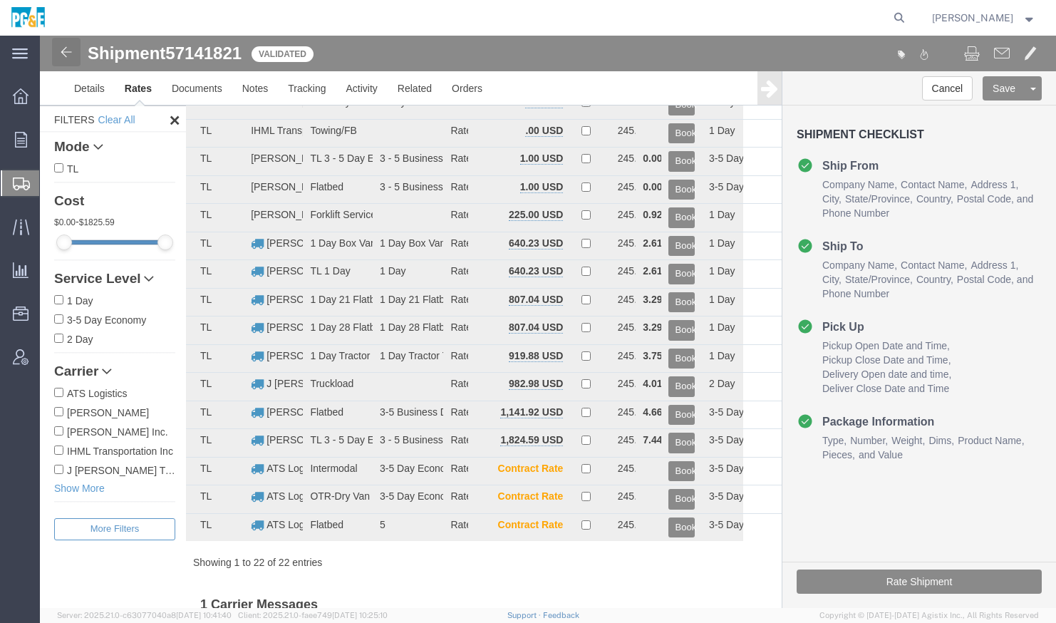
click at [68, 51] on img at bounding box center [66, 51] width 17 height 17
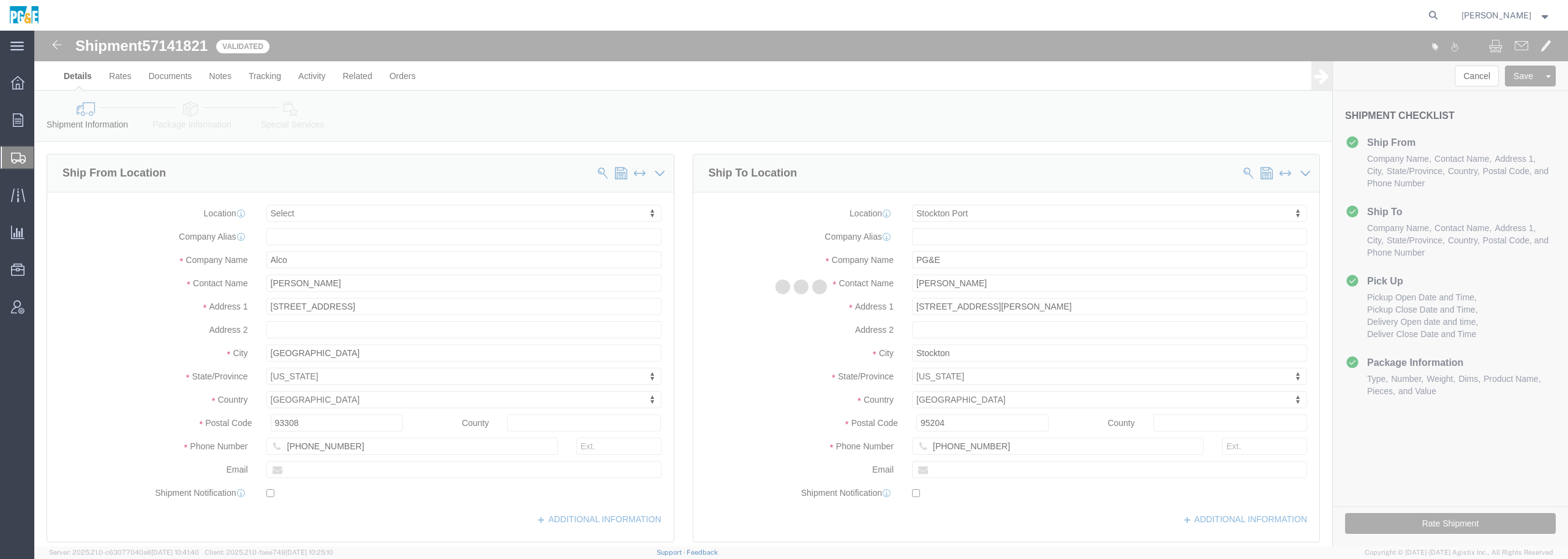
click at [309, 255] on div at bounding box center [801, 288] width 1534 height 515
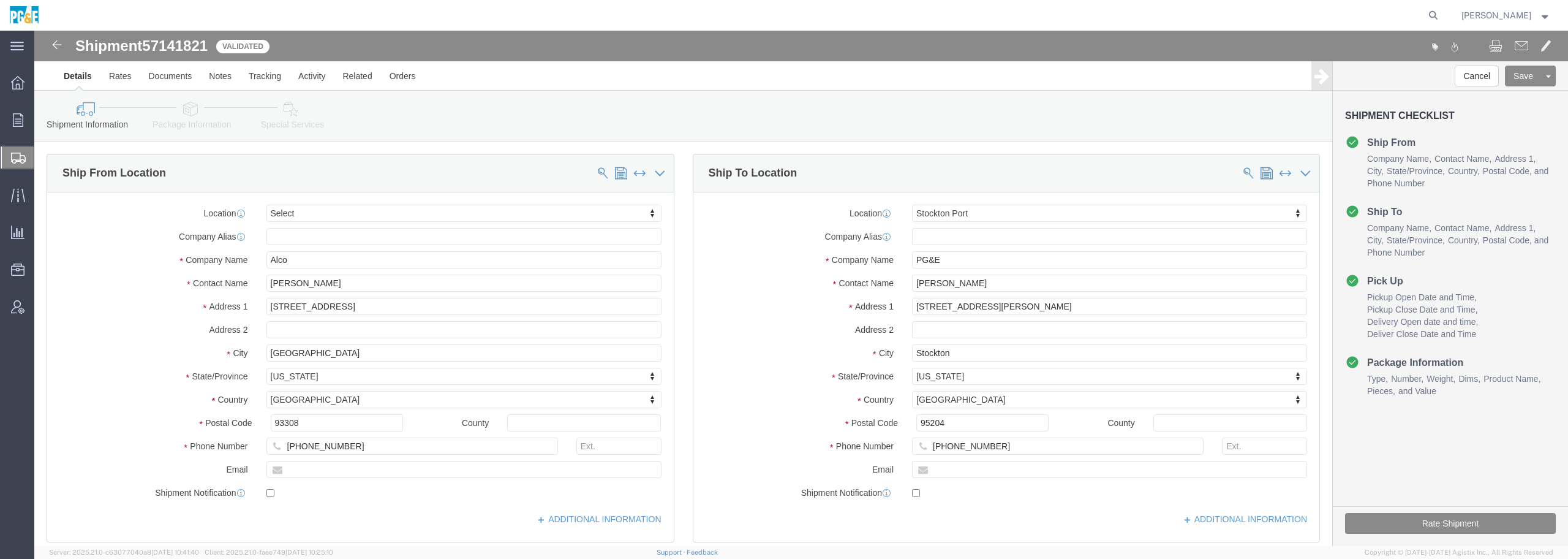
select select
select select "46111"
click input "Alco"
type input "Alco - Asbury Trans"
click icon
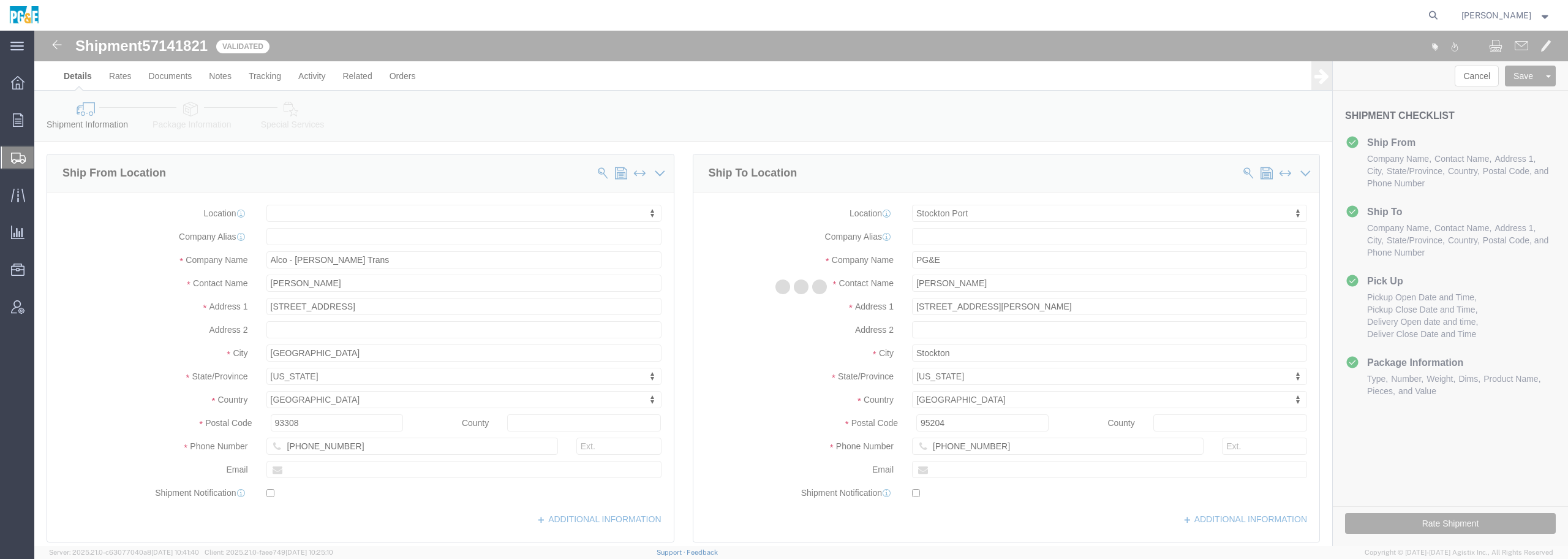
select select
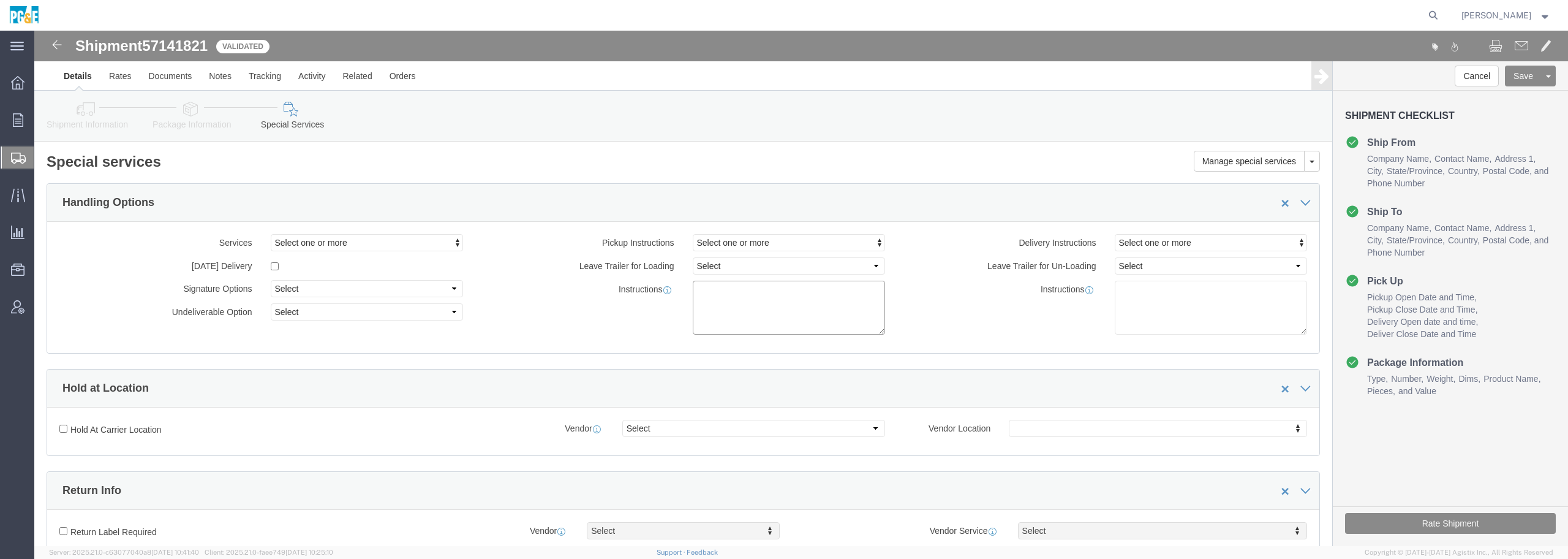
click textarea
drag, startPoint x: 781, startPoint y: 259, endPoint x: 634, endPoint y: 261, distance: 147.0
click div "Instructions CRANE SERVICE ONLY"
type textarea "CRANE SERVICE ONLY"
click textarea
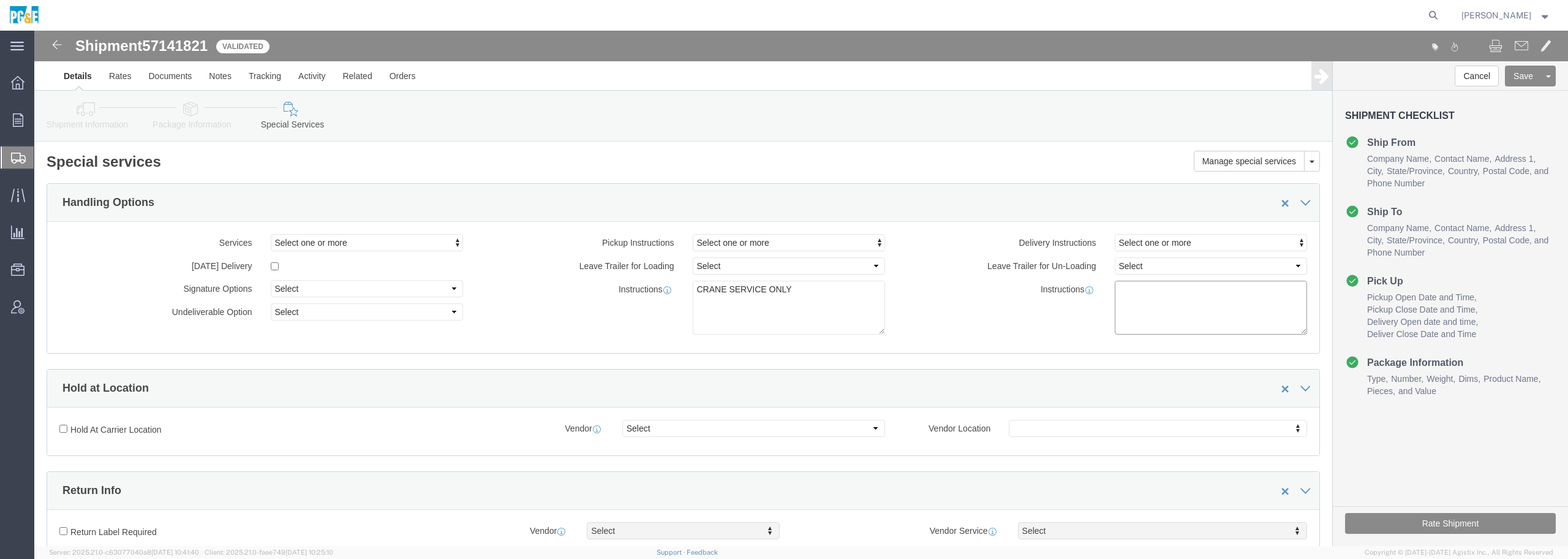
paste textarea "CRANE SERVICE ONLY"
type textarea "CRANE SERVICE ONLY"
click span "Select one or more"
click link "Crane Required"
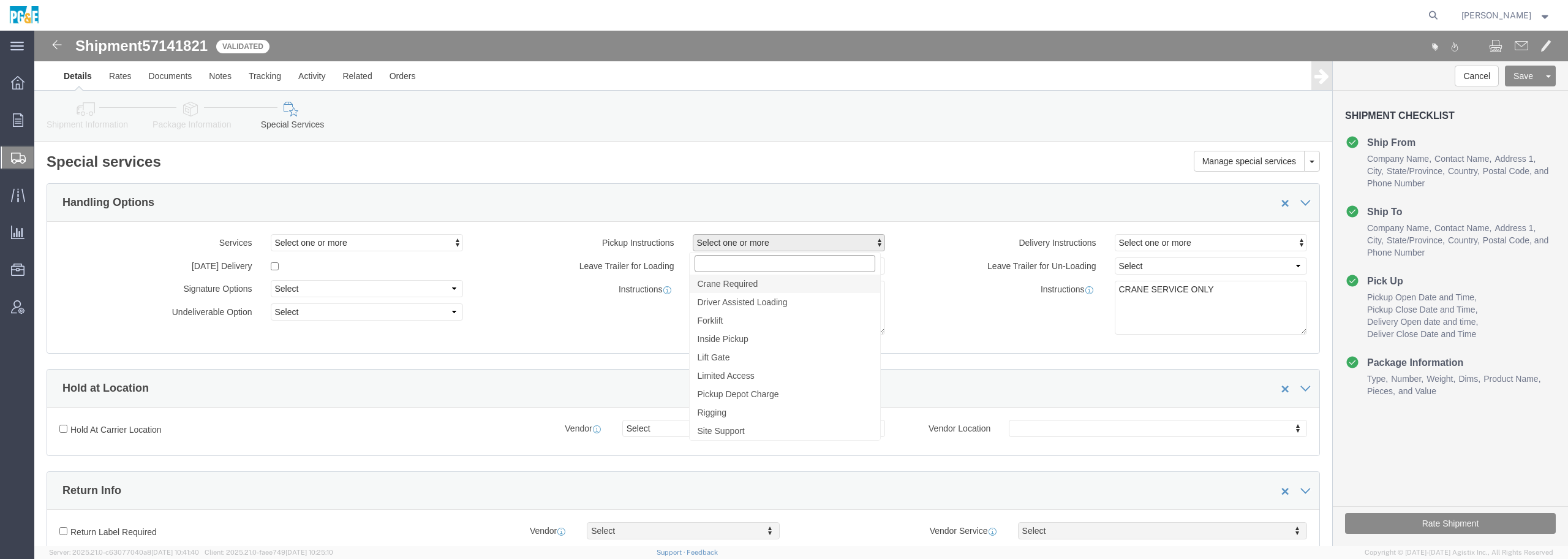
select select "PICKUP_CRANE_REQUIRED"
click span "Select one or more"
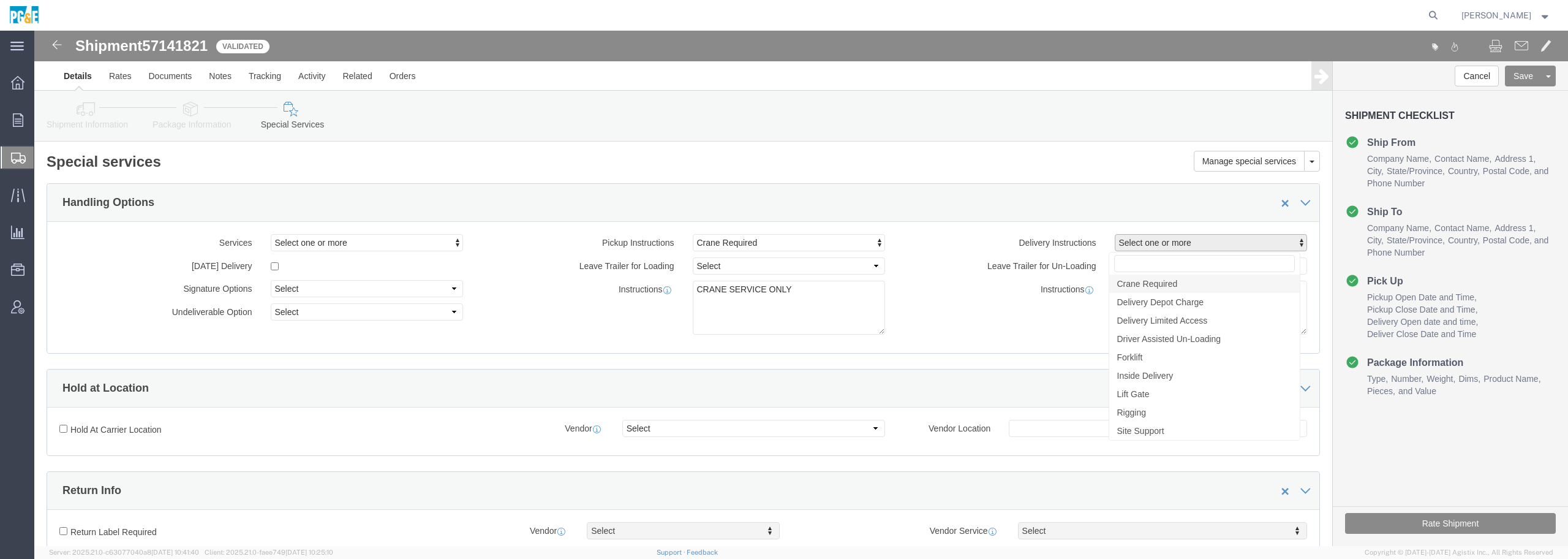
click span "Crane Required"
select select "DELIVERY_CRANE_REQUIRED"
click button "Rate Shipment"
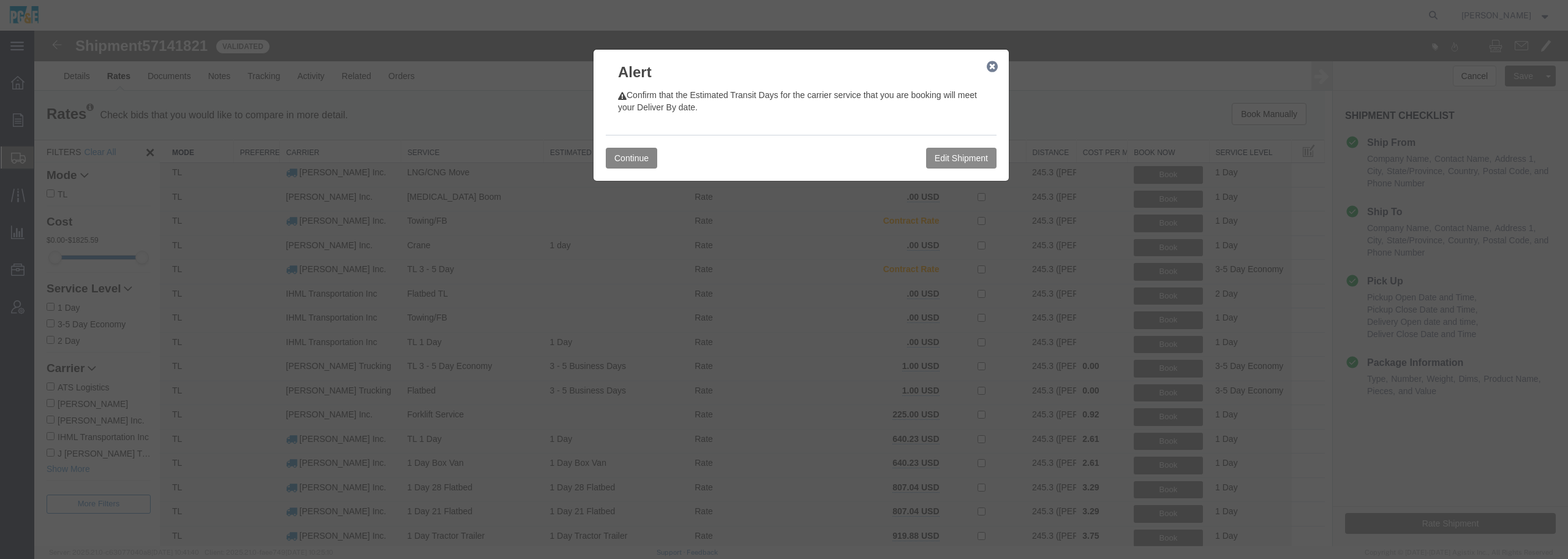
click at [629, 155] on button "Continue" at bounding box center [632, 158] width 52 height 21
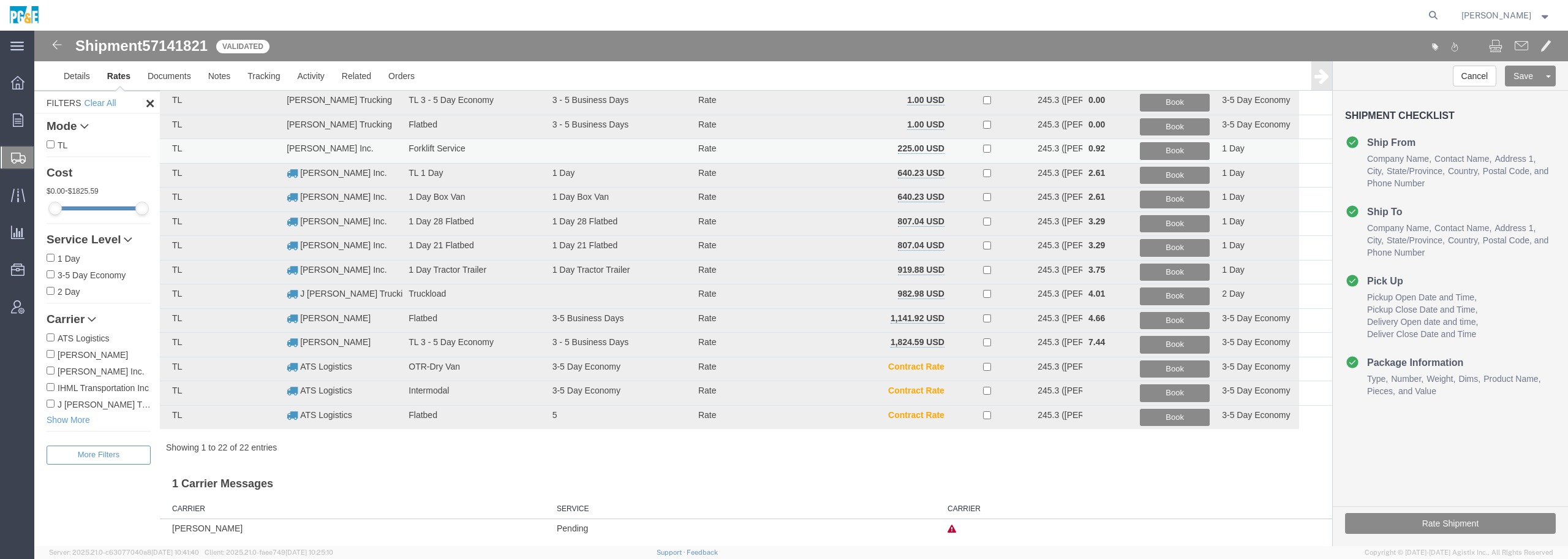
scroll to position [270, 0]
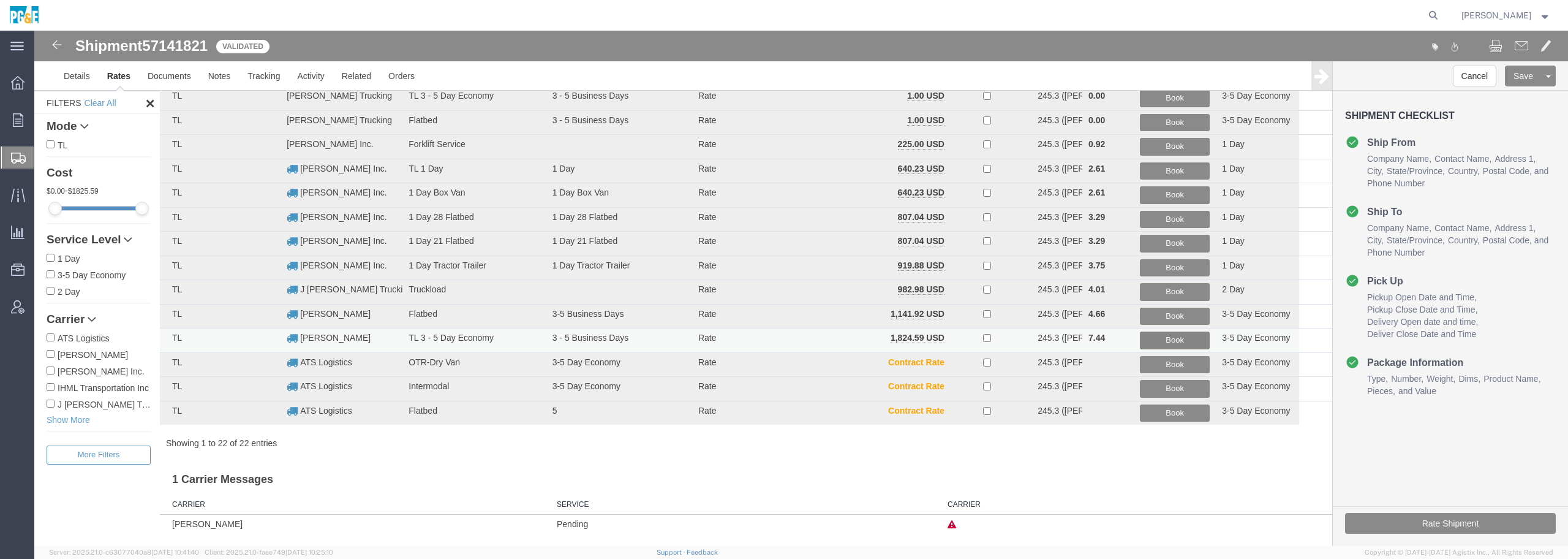
click at [907, 336] on button "Book" at bounding box center [1174, 340] width 70 height 18
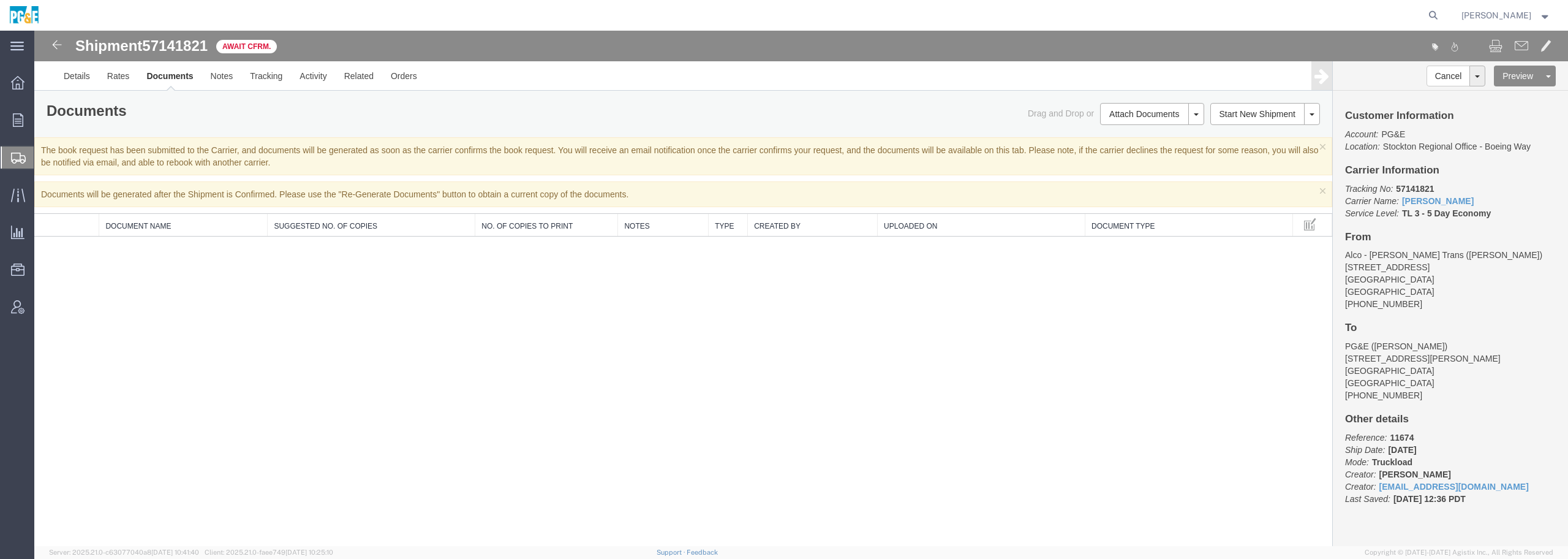
scroll to position [0, 0]
